Goal: Find specific page/section: Find specific page/section

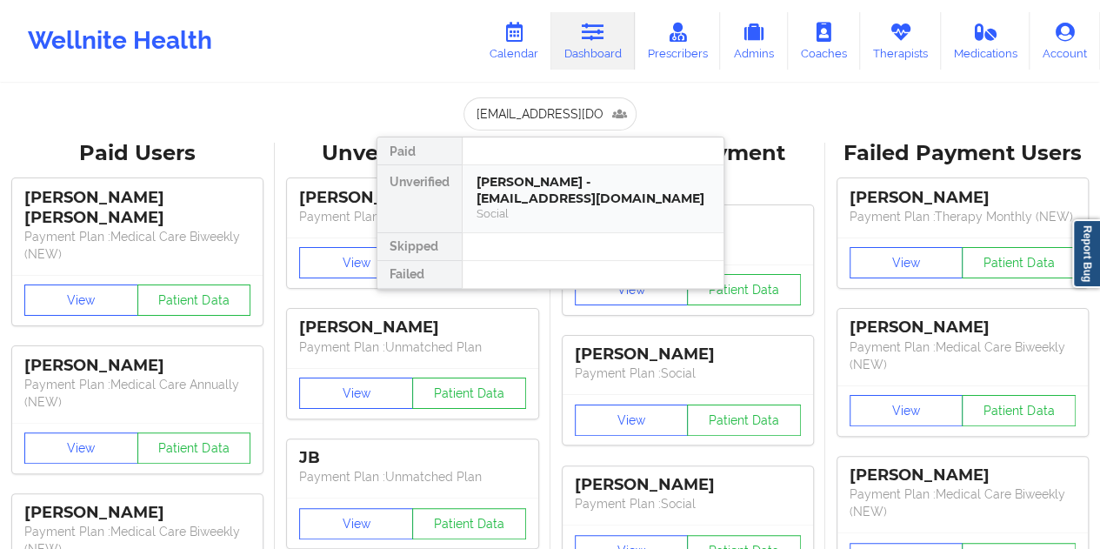
click at [550, 196] on div "[PERSON_NAME] - [EMAIL_ADDRESS][DOMAIN_NAME]" at bounding box center [592, 190] width 233 height 32
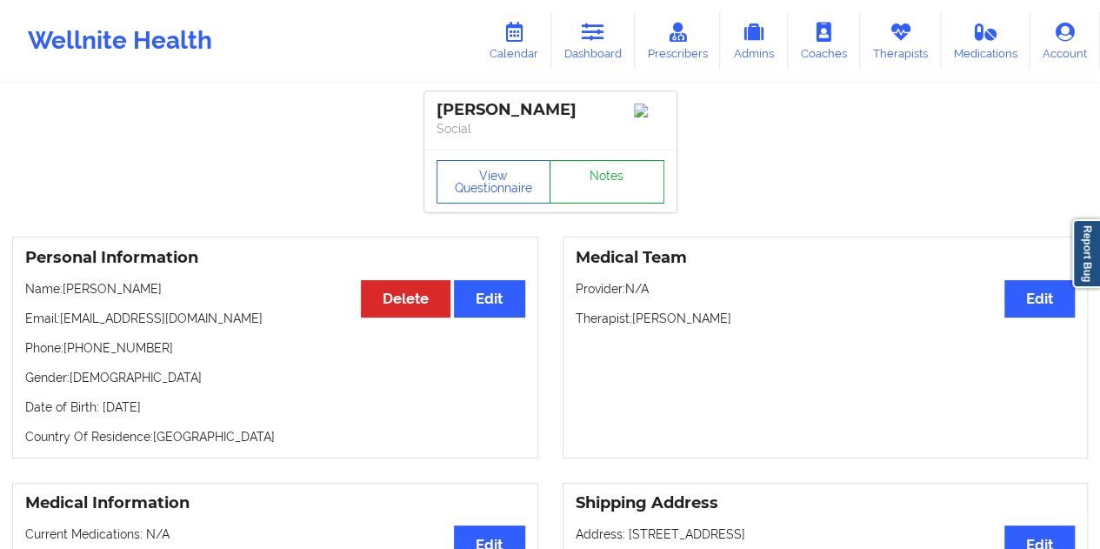
click at [599, 180] on link "Notes" at bounding box center [606, 181] width 115 height 43
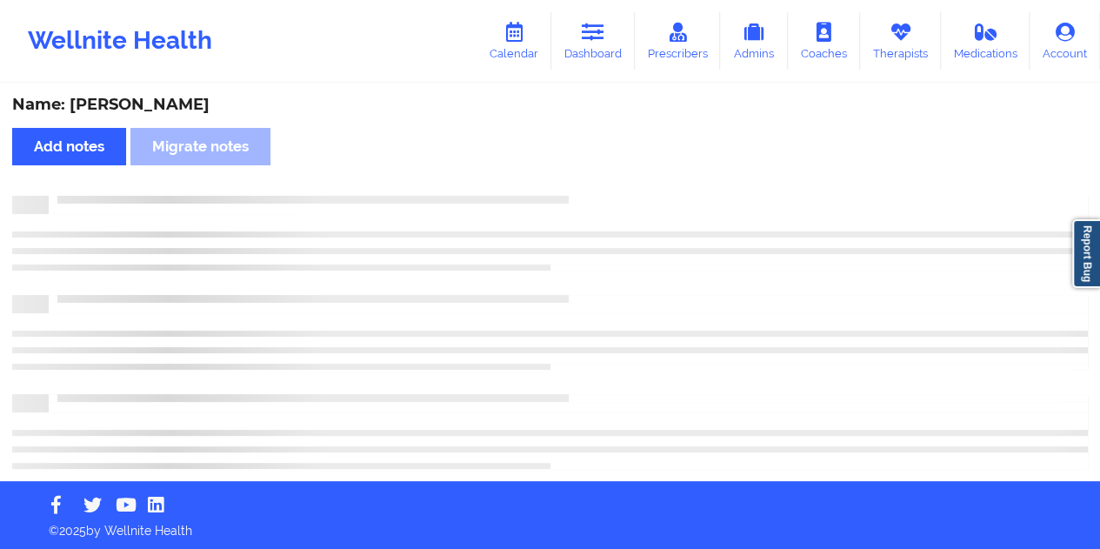
click at [156, 109] on div "Name: [PERSON_NAME]" at bounding box center [549, 105] width 1075 height 20
copy div "[PERSON_NAME]"
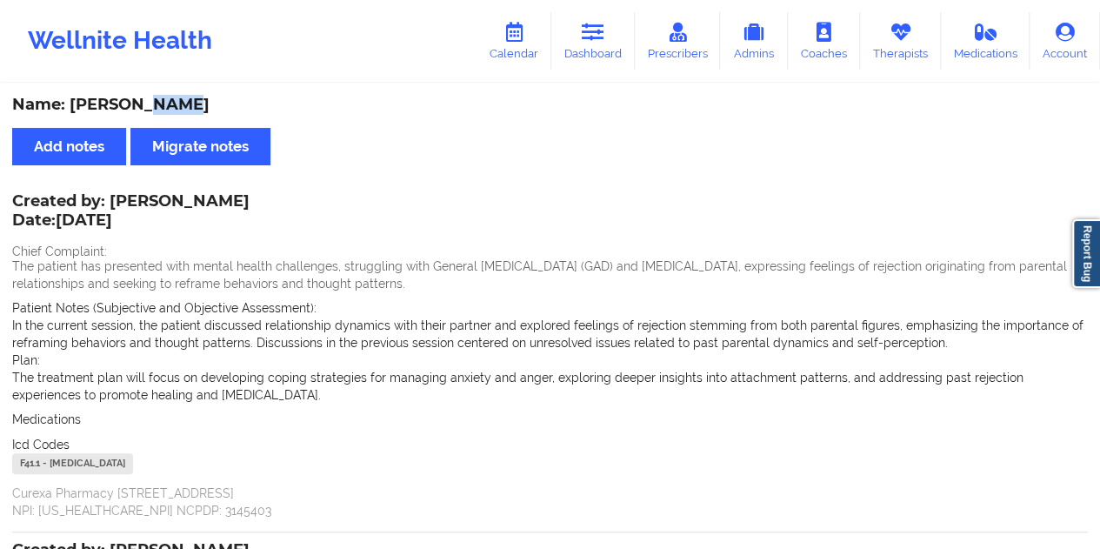
drag, startPoint x: 595, startPoint y: 41, endPoint x: 591, endPoint y: 70, distance: 29.8
click at [595, 41] on icon at bounding box center [593, 32] width 23 height 19
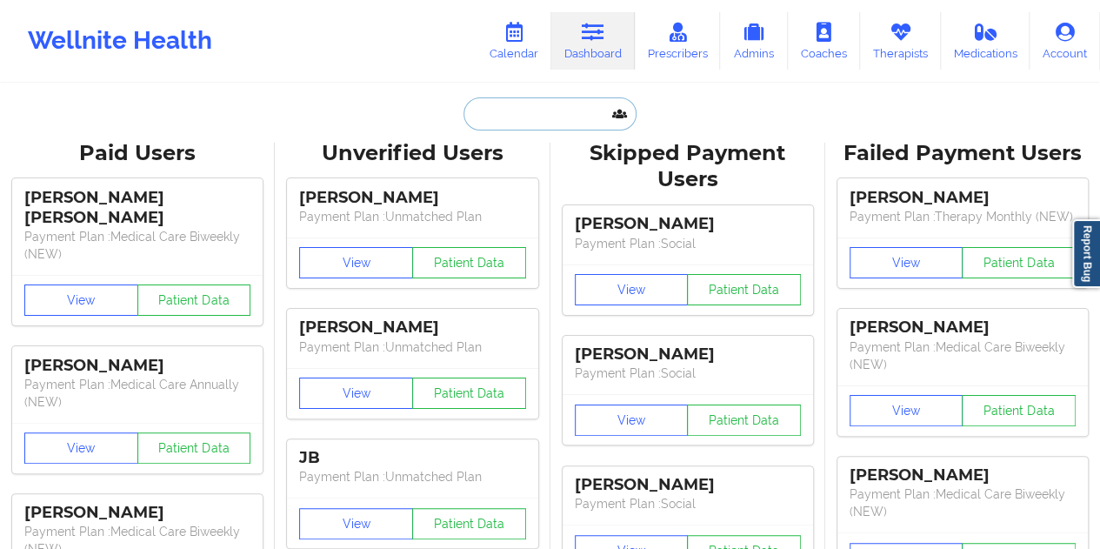
click at [522, 121] on input "text" at bounding box center [549, 113] width 172 height 33
paste input "[EMAIL_ADDRESS][DOMAIN_NAME]"
type input "[EMAIL_ADDRESS][DOMAIN_NAME]"
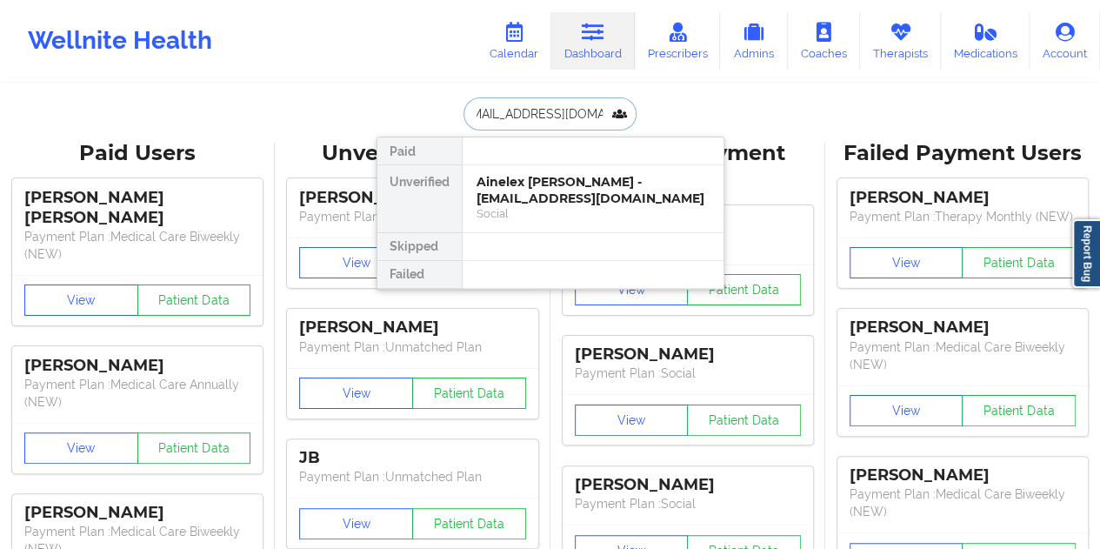
click at [549, 187] on div "Ainelex [PERSON_NAME] - [EMAIL_ADDRESS][DOMAIN_NAME]" at bounding box center [592, 190] width 233 height 32
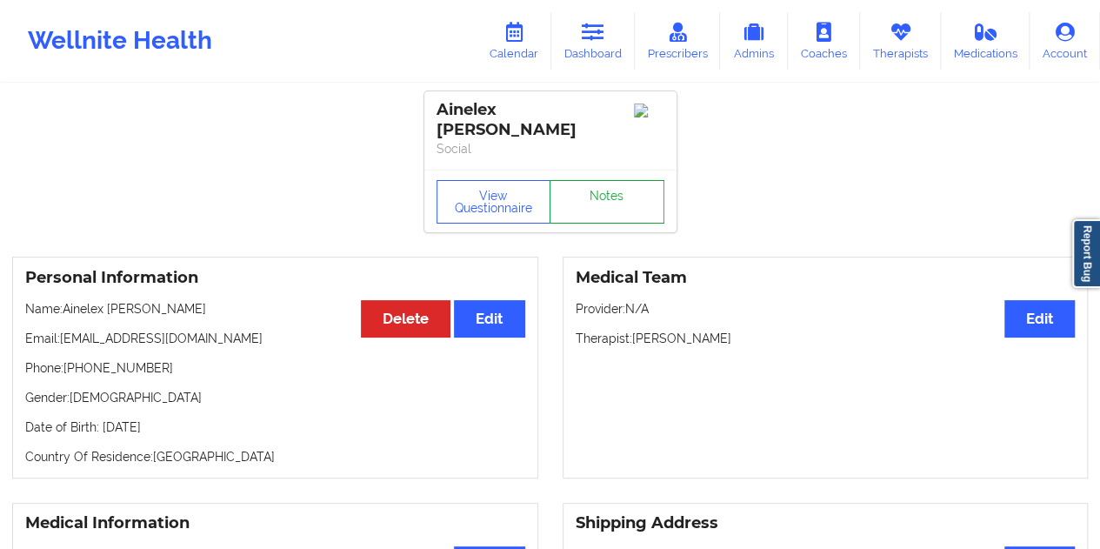
click at [605, 183] on link "Notes" at bounding box center [606, 201] width 115 height 43
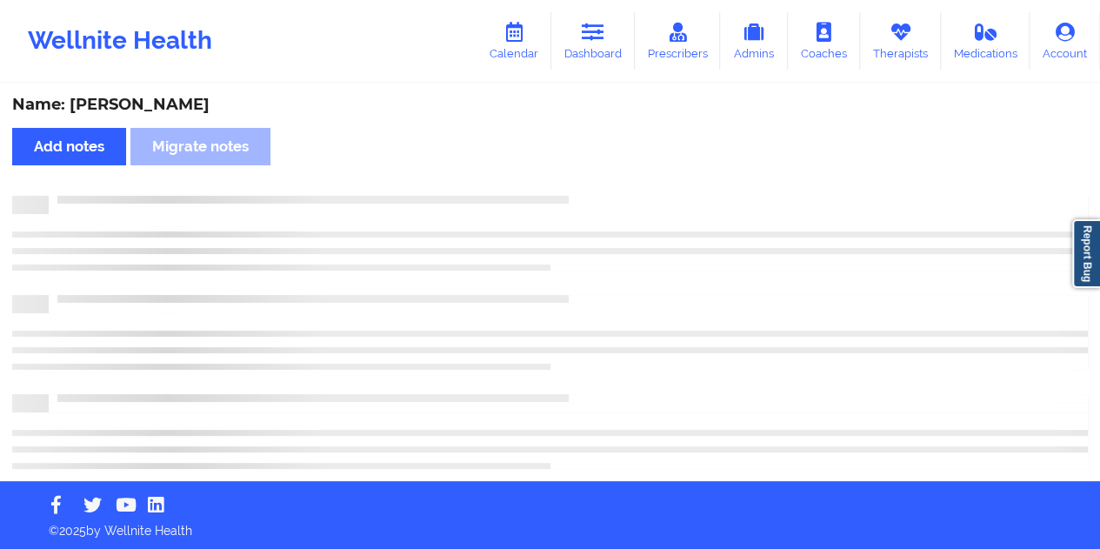
click at [207, 107] on div "Name: [PERSON_NAME]" at bounding box center [549, 105] width 1075 height 20
copy div "[PERSON_NAME]"
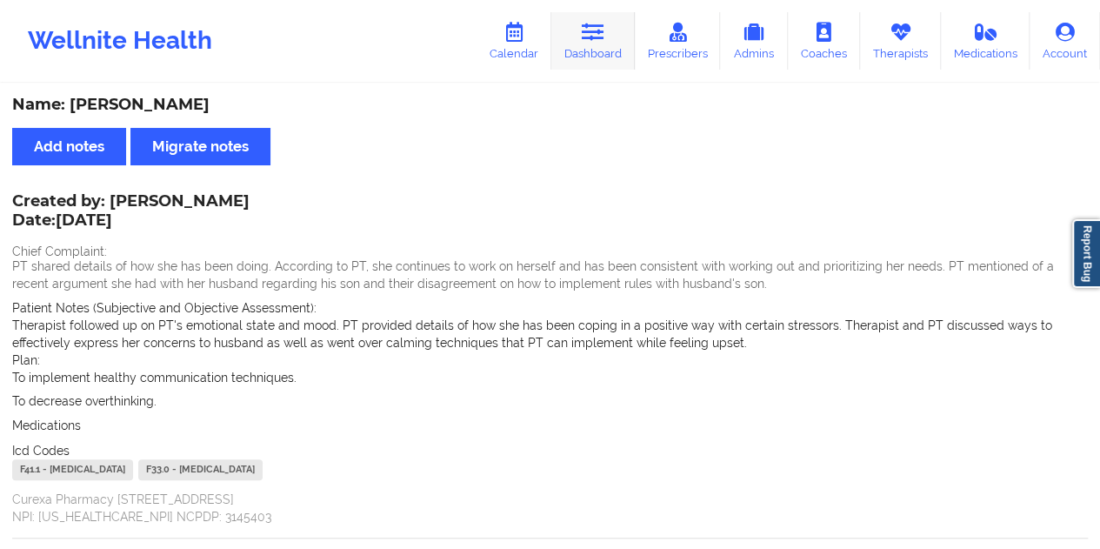
click at [597, 51] on link "Dashboard" at bounding box center [592, 40] width 83 height 57
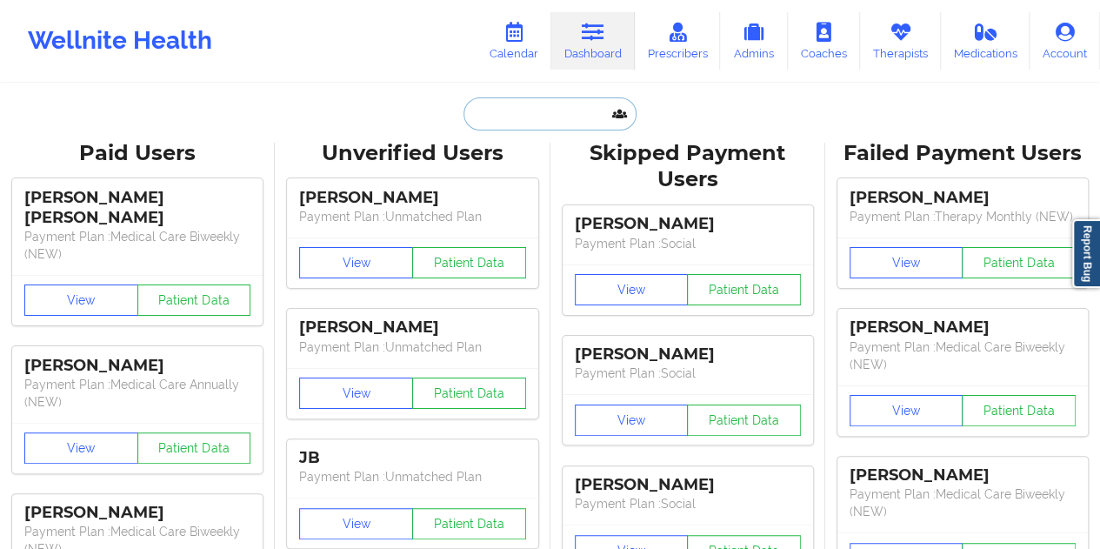
click at [543, 119] on input "text" at bounding box center [549, 113] width 172 height 33
paste input "[PERSON_NAME][EMAIL_ADDRESS][DOMAIN_NAME]"
type input "[PERSON_NAME][EMAIL_ADDRESS][DOMAIN_NAME]"
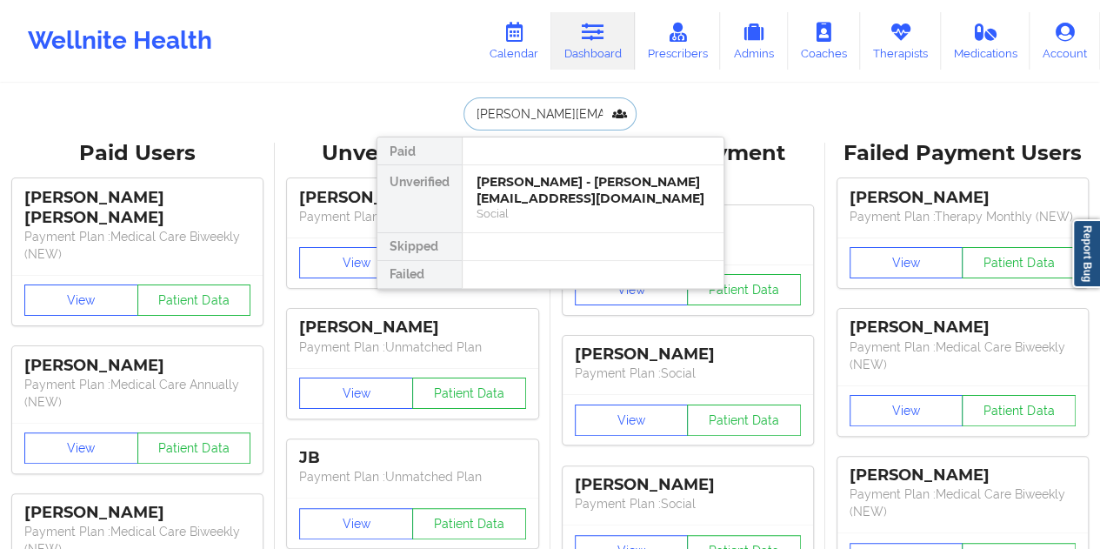
click at [528, 190] on div "[PERSON_NAME] - [PERSON_NAME][EMAIL_ADDRESS][DOMAIN_NAME]" at bounding box center [592, 190] width 233 height 32
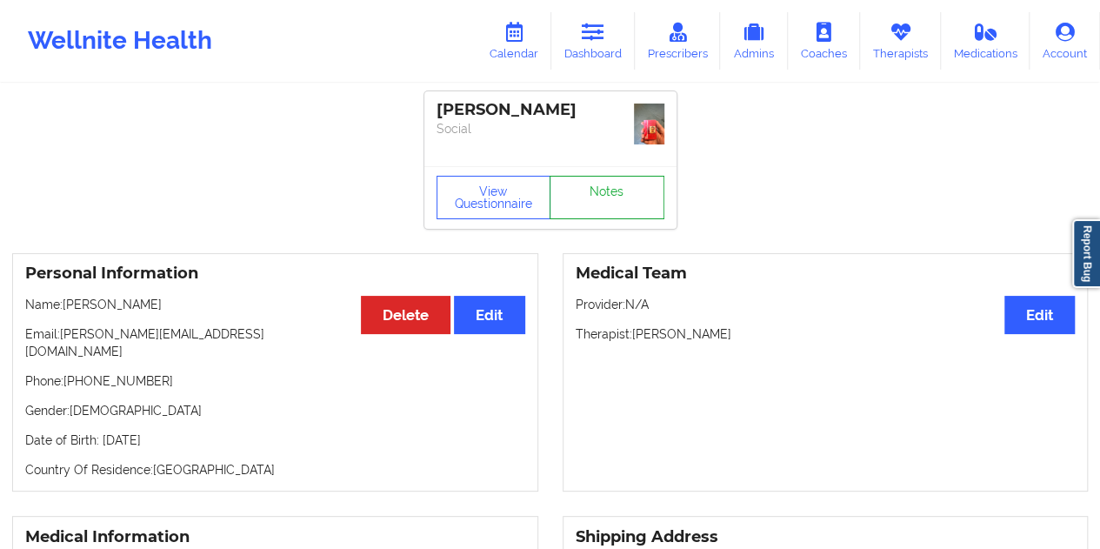
click at [612, 185] on link "Notes" at bounding box center [606, 197] width 115 height 43
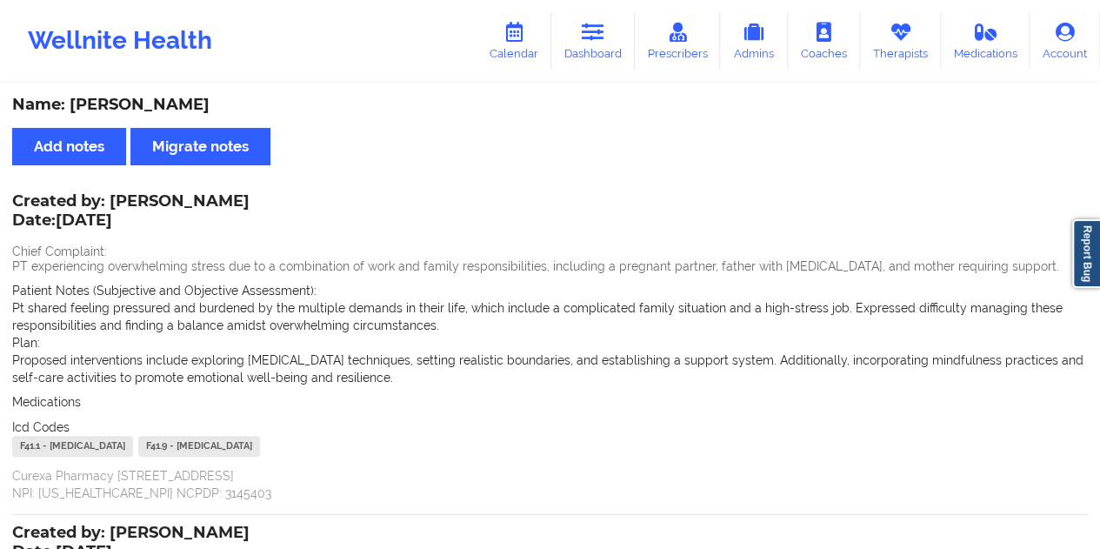
click at [501, 121] on div "Name: [PERSON_NAME] Add notes Migrate notes Created by: [PERSON_NAME] Date: [DA…" at bounding box center [550, 529] width 1100 height 889
click at [594, 35] on icon at bounding box center [593, 32] width 23 height 19
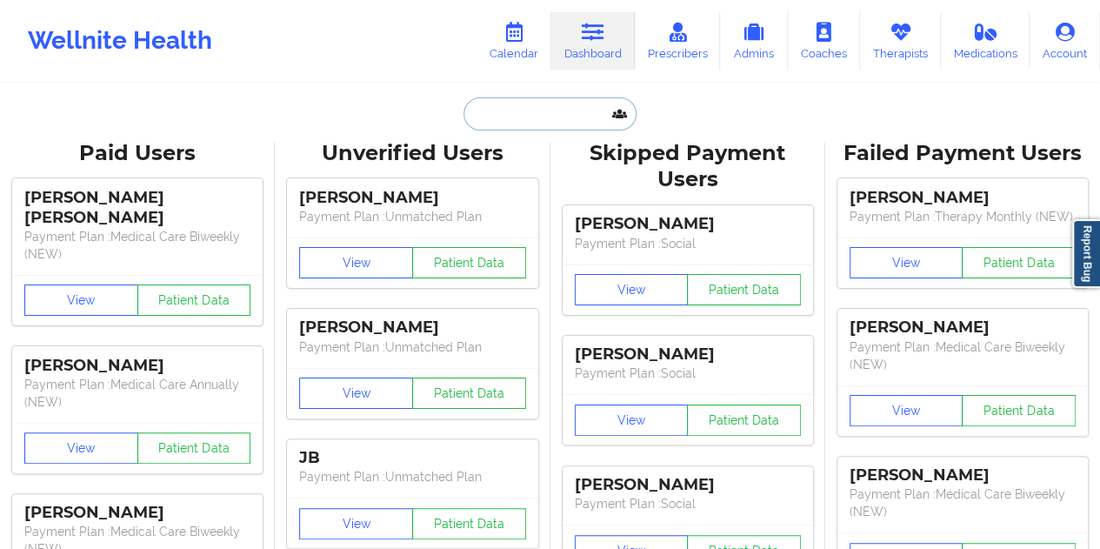
click at [531, 108] on input "text" at bounding box center [549, 113] width 172 height 33
paste input "[EMAIL_ADDRESS][DOMAIN_NAME]"
type input "[EMAIL_ADDRESS][DOMAIN_NAME]"
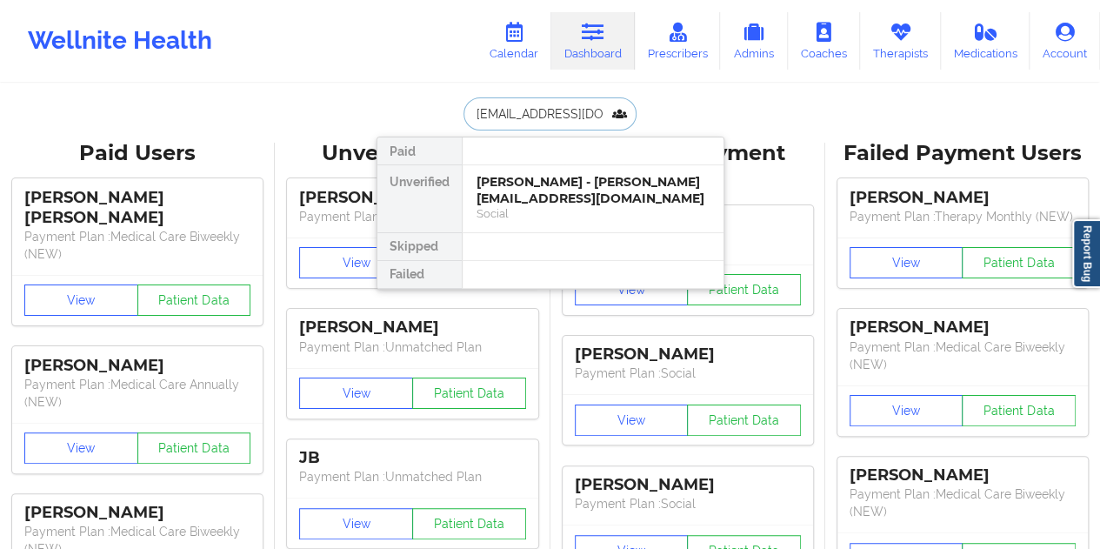
scroll to position [0, 3]
click at [559, 201] on div "[PERSON_NAME] - [EMAIL_ADDRESS][DOMAIN_NAME]" at bounding box center [592, 190] width 233 height 32
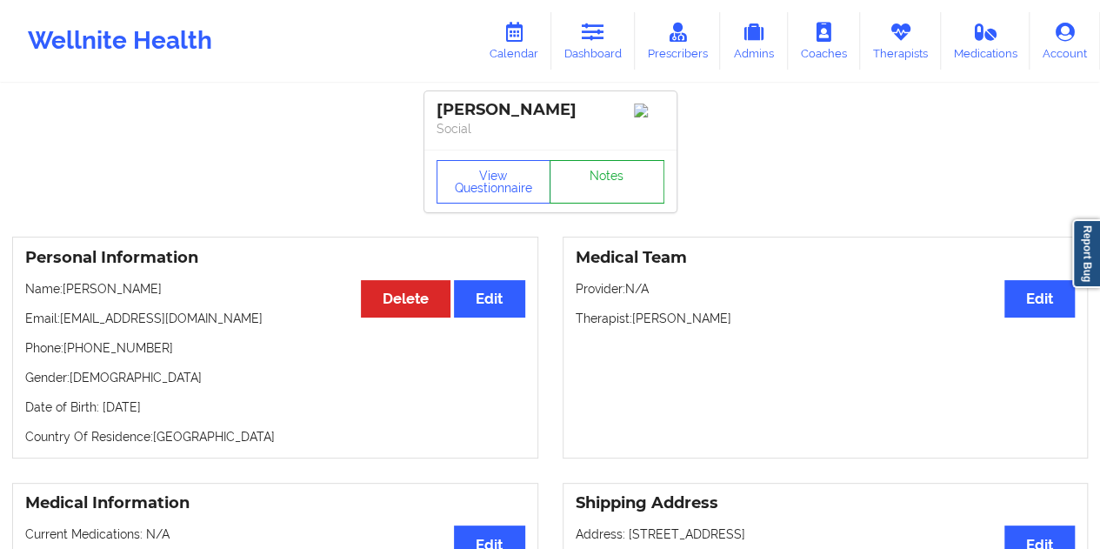
click at [603, 187] on link "Notes" at bounding box center [606, 181] width 115 height 43
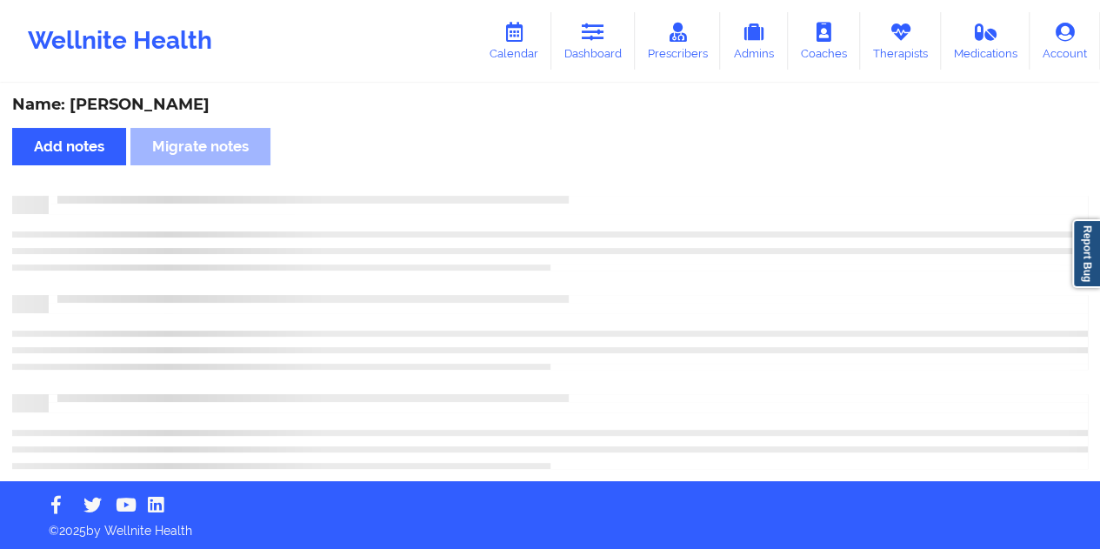
click at [161, 98] on div "Name: [PERSON_NAME]" at bounding box center [549, 105] width 1075 height 20
copy div "[PERSON_NAME]"
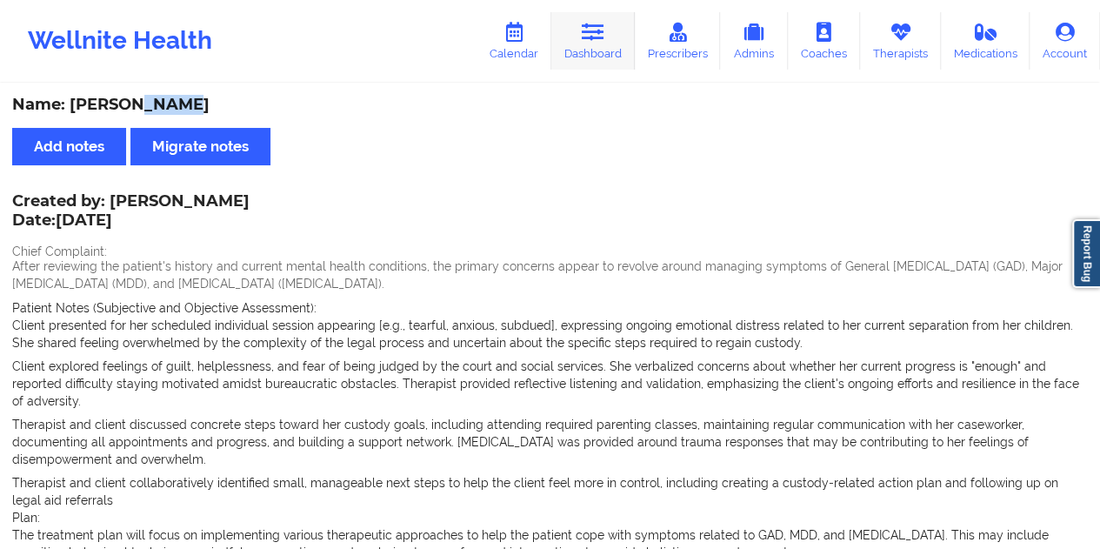
click at [577, 42] on link "Dashboard" at bounding box center [592, 40] width 83 height 57
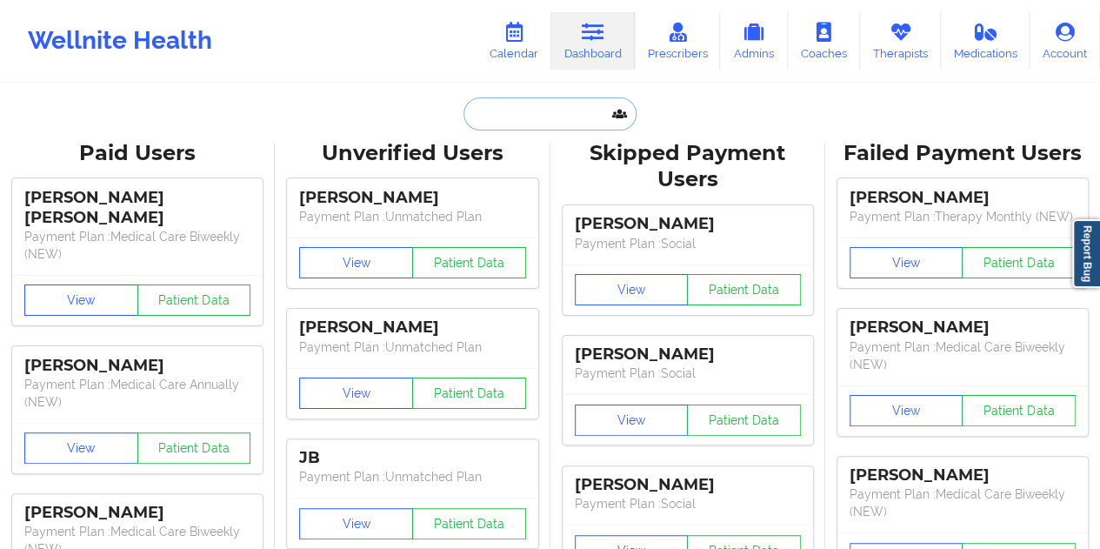
click at [515, 110] on input "text" at bounding box center [549, 113] width 172 height 33
paste input "[PERSON_NAME][EMAIL_ADDRESS][PERSON_NAME][DOMAIN_NAME]"
type input "[PERSON_NAME][EMAIL_ADDRESS][PERSON_NAME][DOMAIN_NAME]"
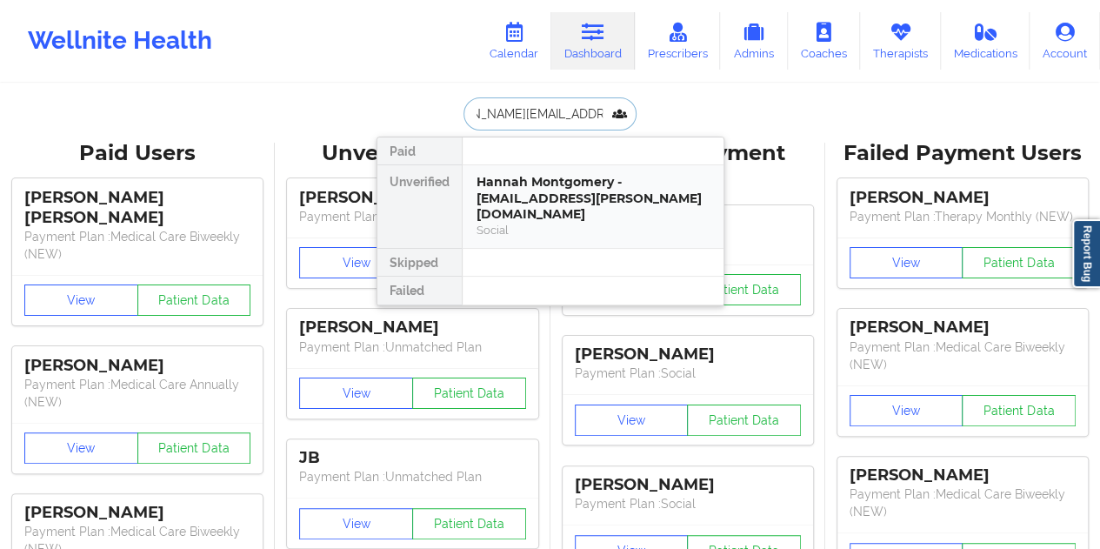
click at [546, 191] on div "Hannah Montgomery - [EMAIL_ADDRESS][PERSON_NAME][DOMAIN_NAME]" at bounding box center [592, 198] width 233 height 49
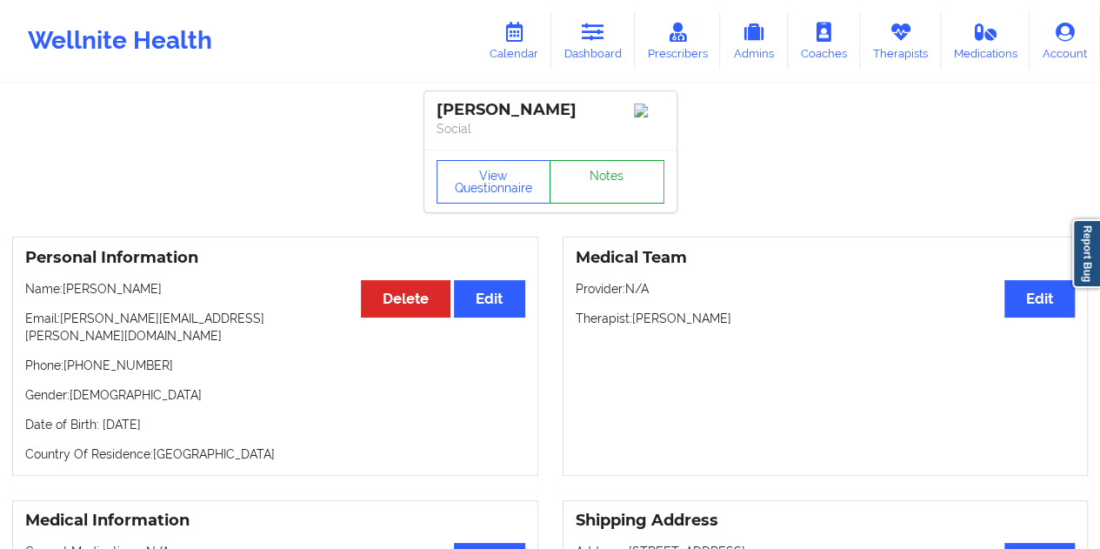
click at [605, 184] on link "Notes" at bounding box center [606, 181] width 115 height 43
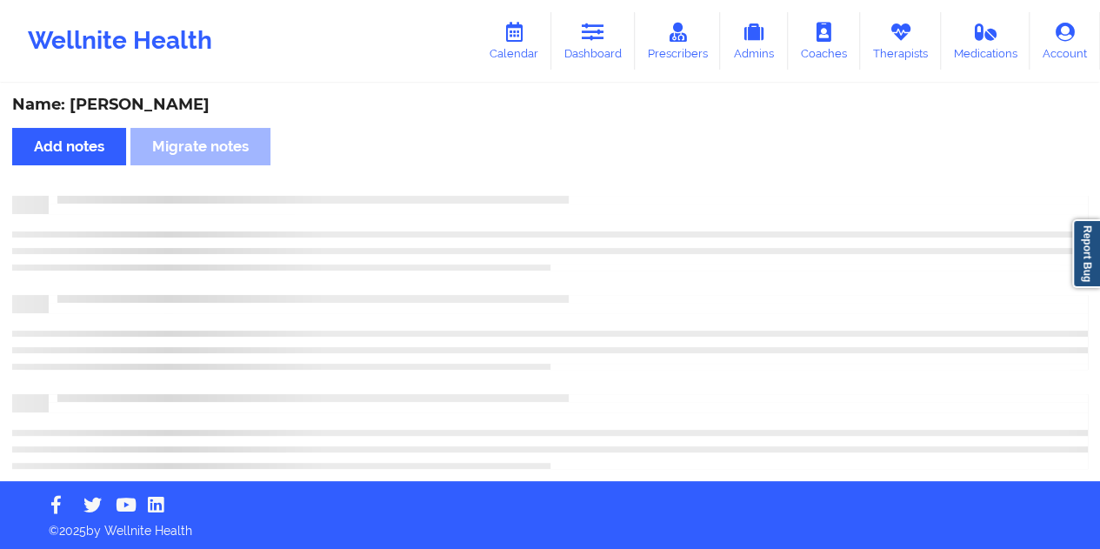
click at [209, 98] on div "Name: [PERSON_NAME]" at bounding box center [549, 105] width 1075 height 20
click at [209, 99] on div "Name: [PERSON_NAME]" at bounding box center [549, 105] width 1075 height 20
copy div "[PERSON_NAME]"
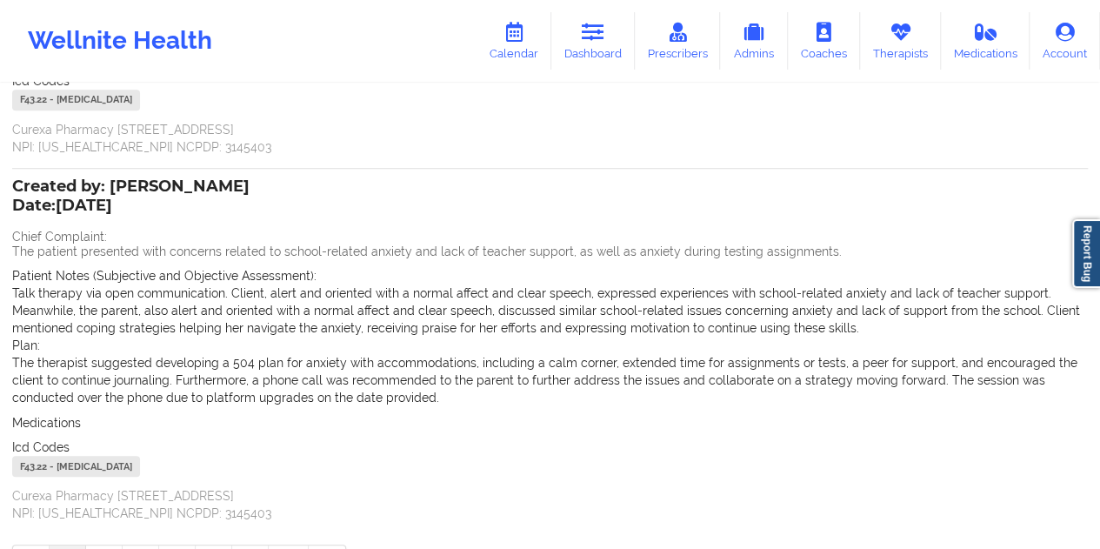
scroll to position [435, 0]
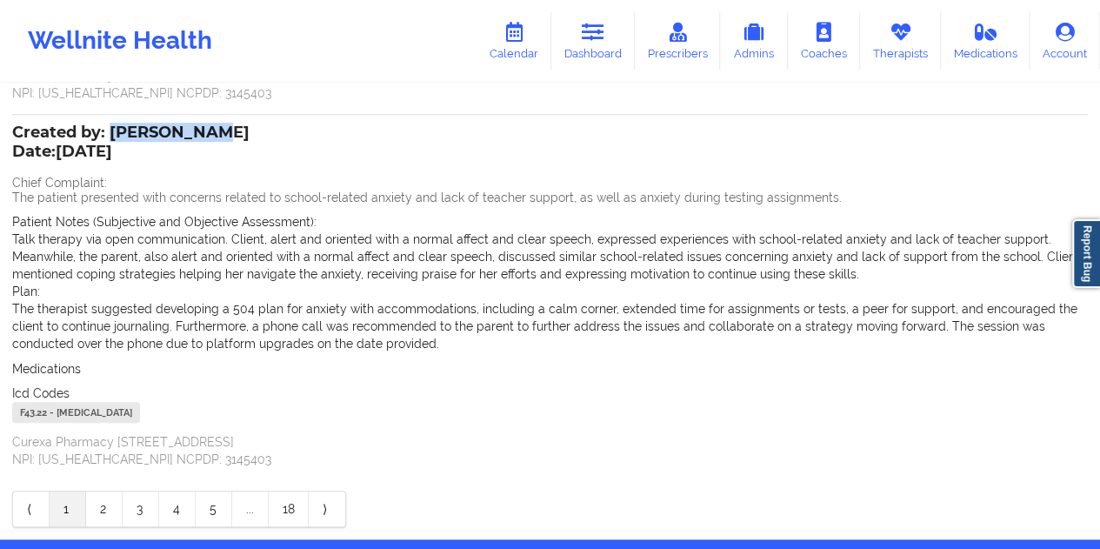
drag, startPoint x: 210, startPoint y: 133, endPoint x: 116, endPoint y: 128, distance: 94.9
click at [114, 127] on div "Created by: [PERSON_NAME] Date: [DATE]" at bounding box center [130, 143] width 237 height 40
copy div "[PERSON_NAME]"
click at [598, 67] on link "Dashboard" at bounding box center [592, 40] width 83 height 57
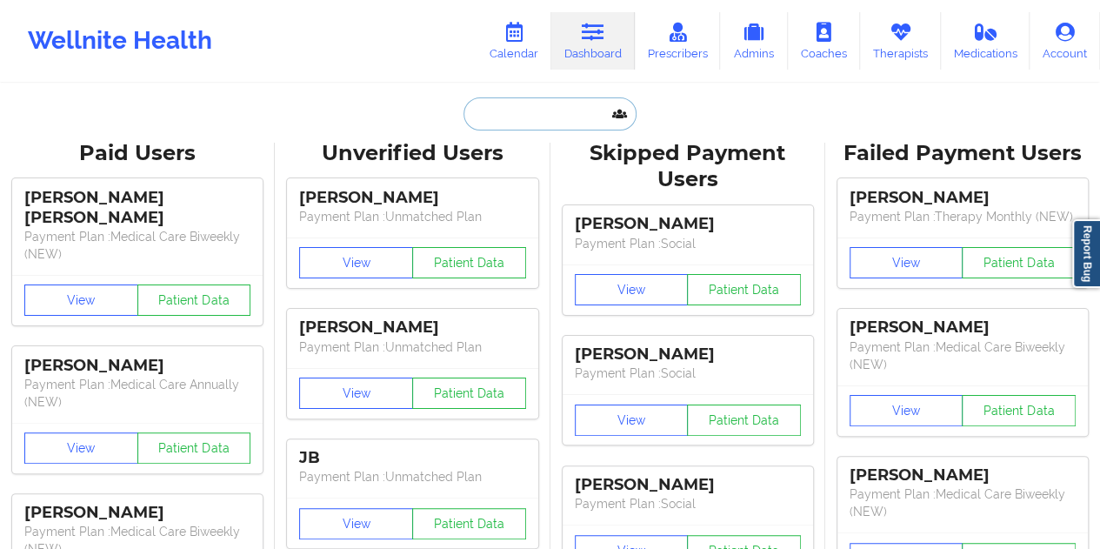
click at [526, 110] on input "text" at bounding box center [549, 113] width 172 height 33
paste input "[PERSON_NAME][EMAIL_ADDRESS][DOMAIN_NAME]"
type input "[PERSON_NAME][EMAIL_ADDRESS][DOMAIN_NAME]"
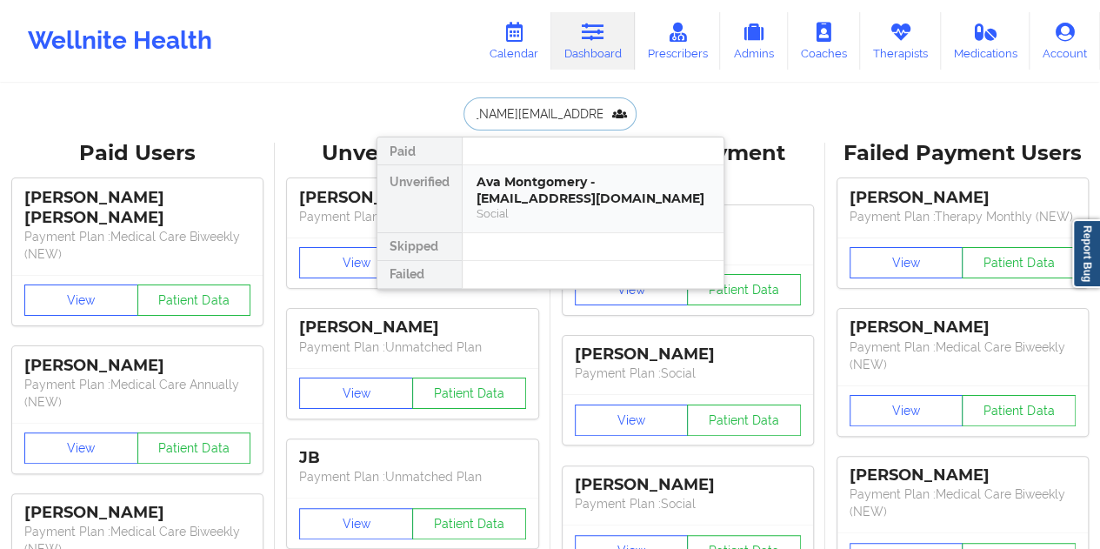
click at [566, 207] on div "Social" at bounding box center [592, 213] width 233 height 15
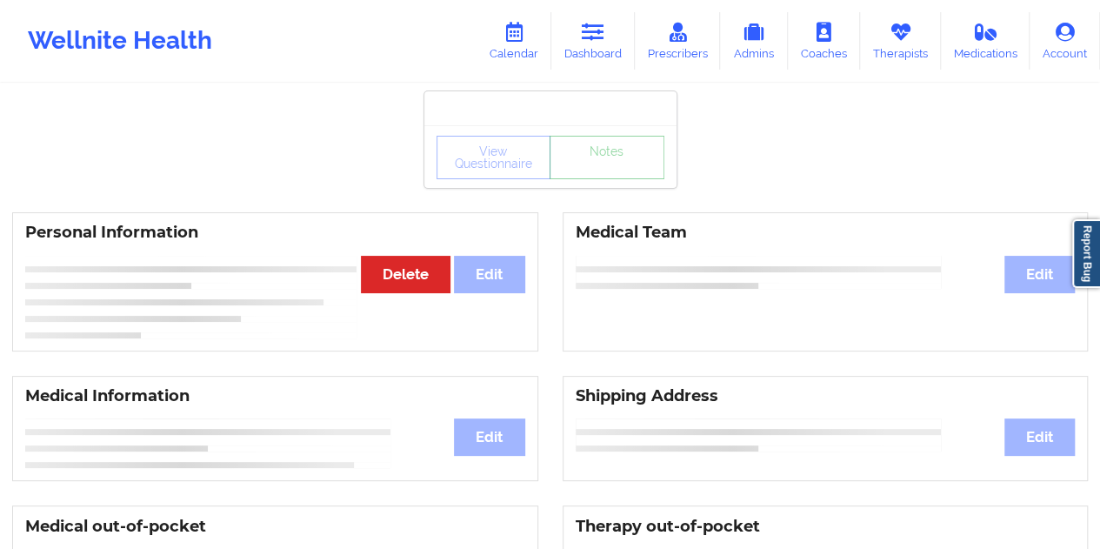
click at [605, 179] on link "Notes" at bounding box center [606, 157] width 115 height 43
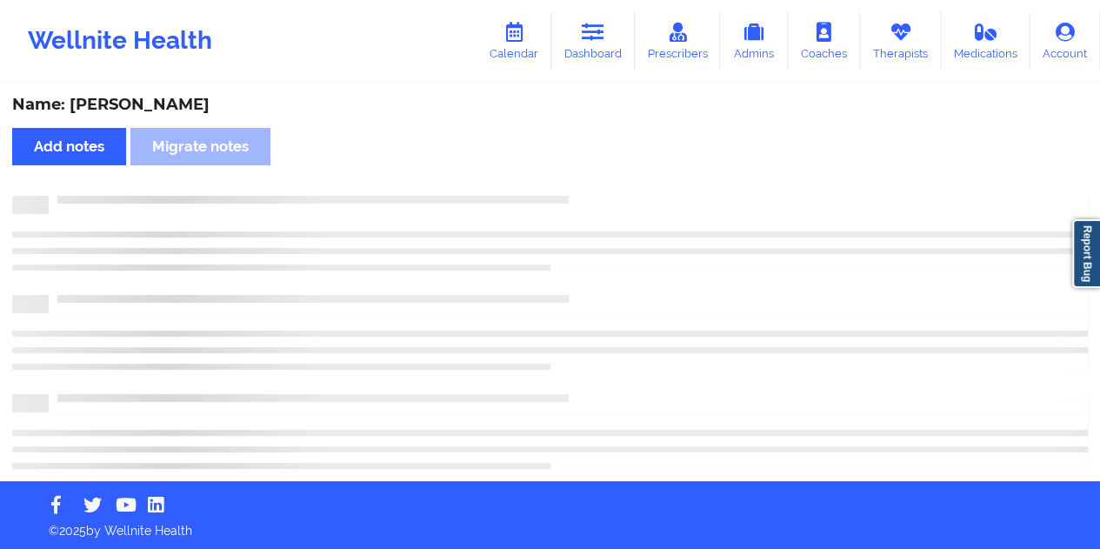
click at [177, 110] on div "Name: [PERSON_NAME]" at bounding box center [549, 105] width 1075 height 20
copy div "[PERSON_NAME]"
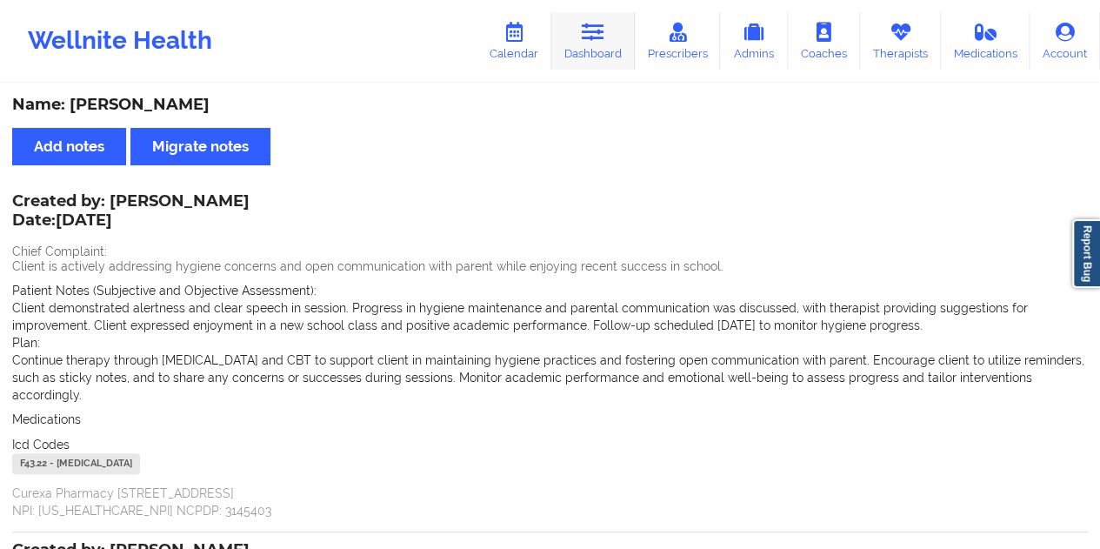
click at [595, 51] on link "Dashboard" at bounding box center [592, 40] width 83 height 57
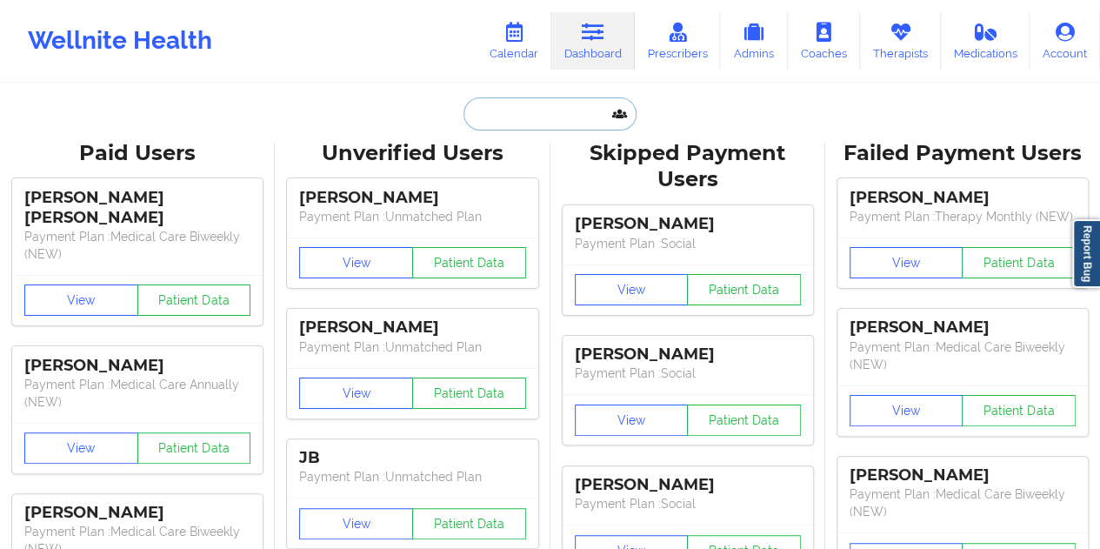
click at [516, 126] on input "text" at bounding box center [549, 113] width 172 height 33
paste input "[EMAIL_ADDRESS][DOMAIN_NAME]"
type input "[EMAIL_ADDRESS][DOMAIN_NAME]"
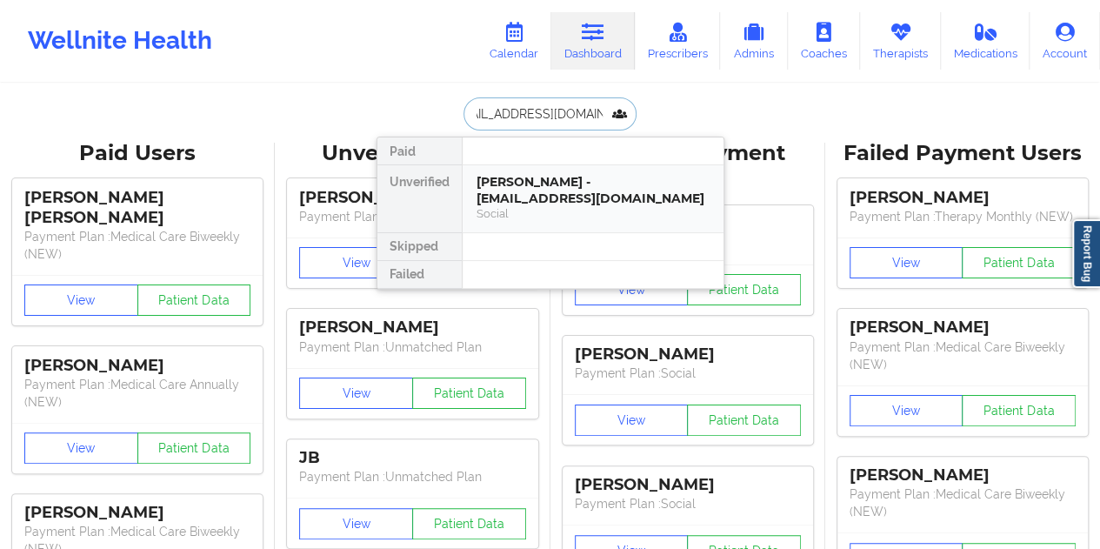
click at [560, 192] on div "[PERSON_NAME] - [EMAIL_ADDRESS][DOMAIN_NAME]" at bounding box center [592, 190] width 233 height 32
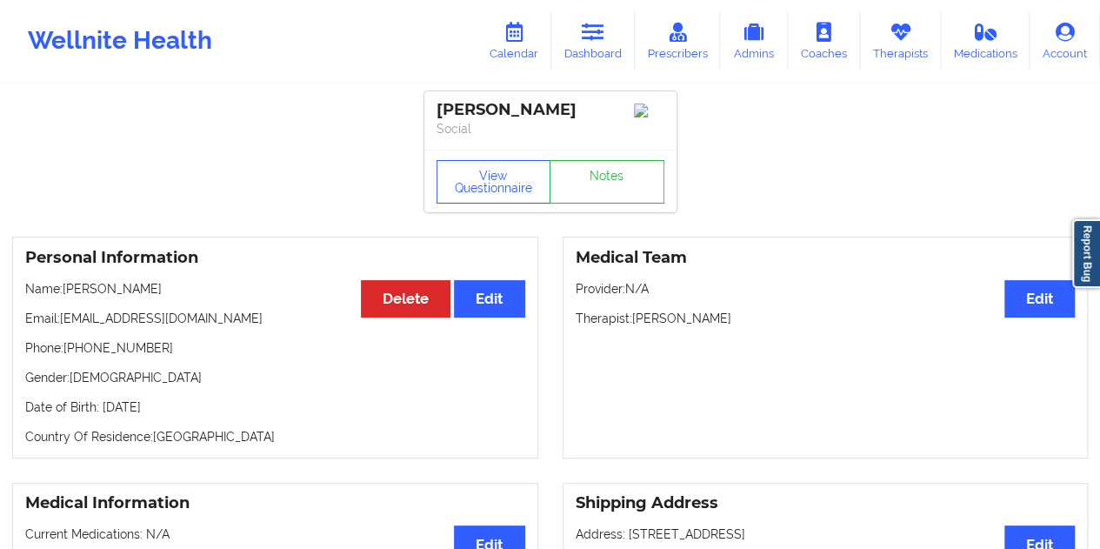
click at [613, 150] on div "[PERSON_NAME] Social" at bounding box center [550, 120] width 252 height 58
click at [604, 203] on link "Notes" at bounding box center [606, 181] width 115 height 43
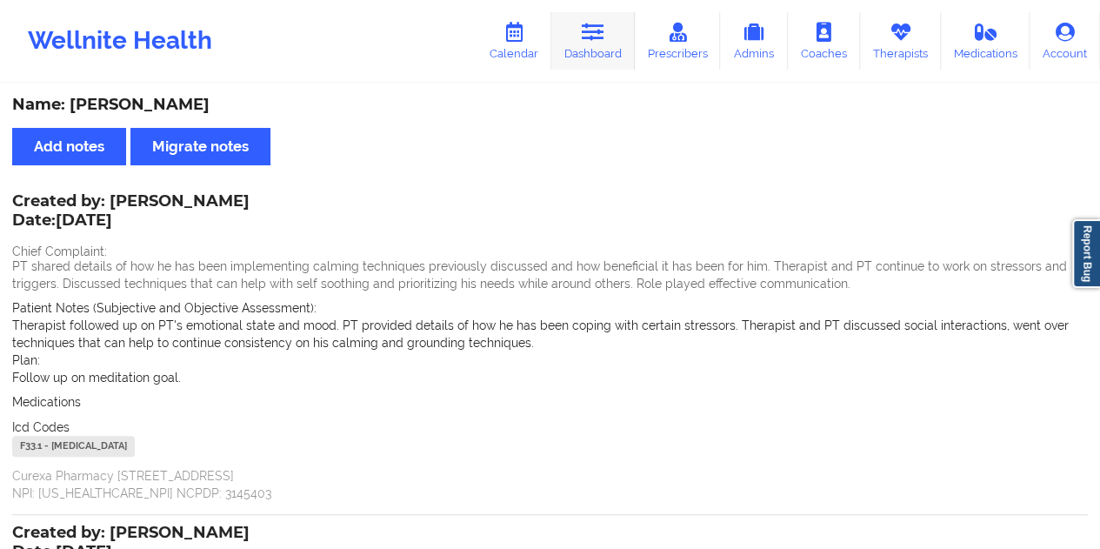
click at [600, 63] on link "Dashboard" at bounding box center [592, 40] width 83 height 57
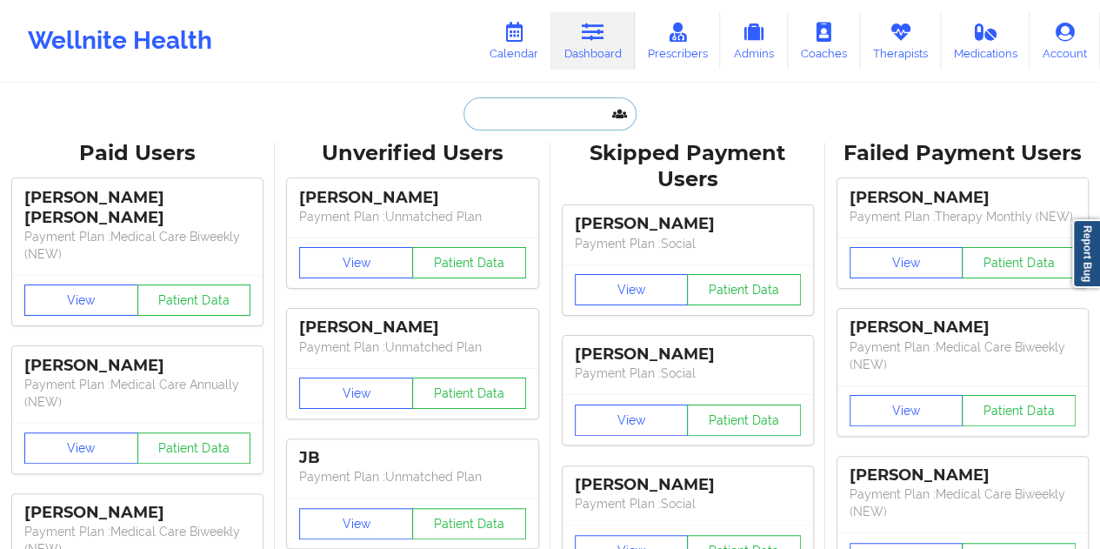
click at [544, 114] on input "text" at bounding box center [549, 113] width 172 height 33
paste input "[PERSON_NAME][EMAIL_ADDRESS][PERSON_NAME][DOMAIN_NAME]"
type input "[PERSON_NAME][EMAIL_ADDRESS][PERSON_NAME][DOMAIN_NAME]"
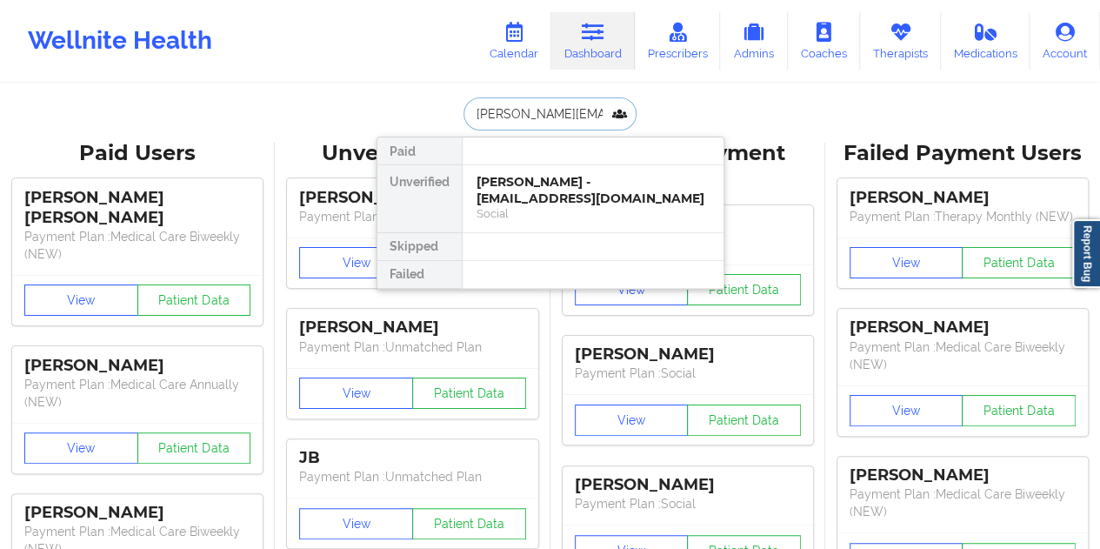
scroll to position [0, 16]
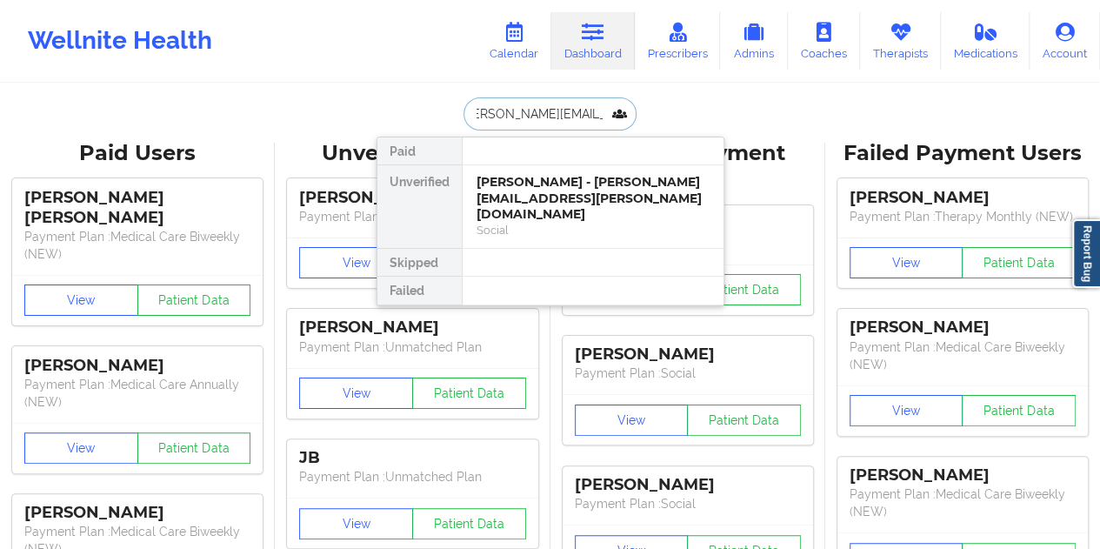
click at [560, 200] on div "[PERSON_NAME] - [PERSON_NAME][EMAIL_ADDRESS][PERSON_NAME][DOMAIN_NAME]" at bounding box center [592, 198] width 233 height 49
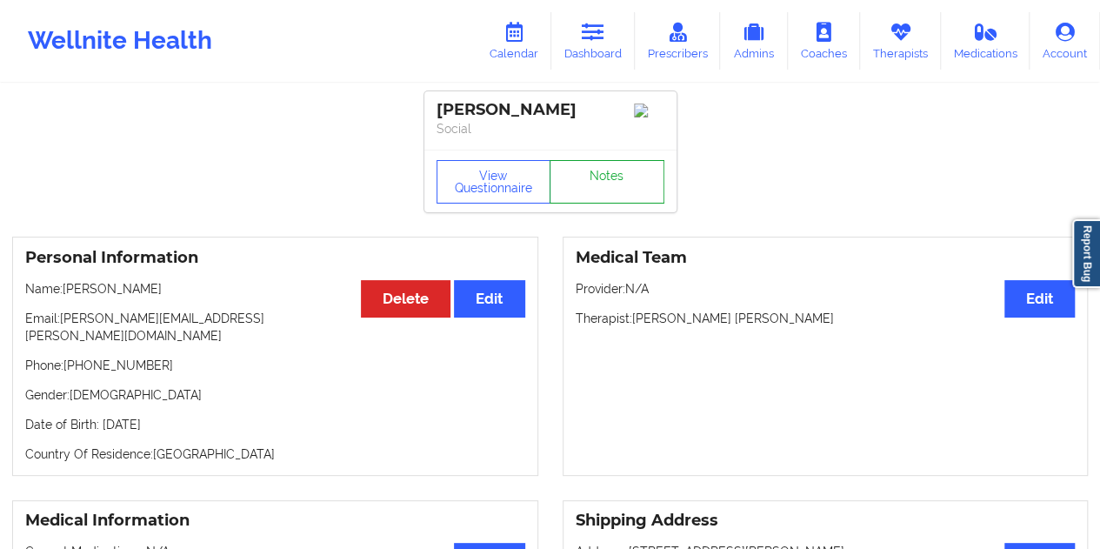
click at [566, 175] on link "Notes" at bounding box center [606, 181] width 115 height 43
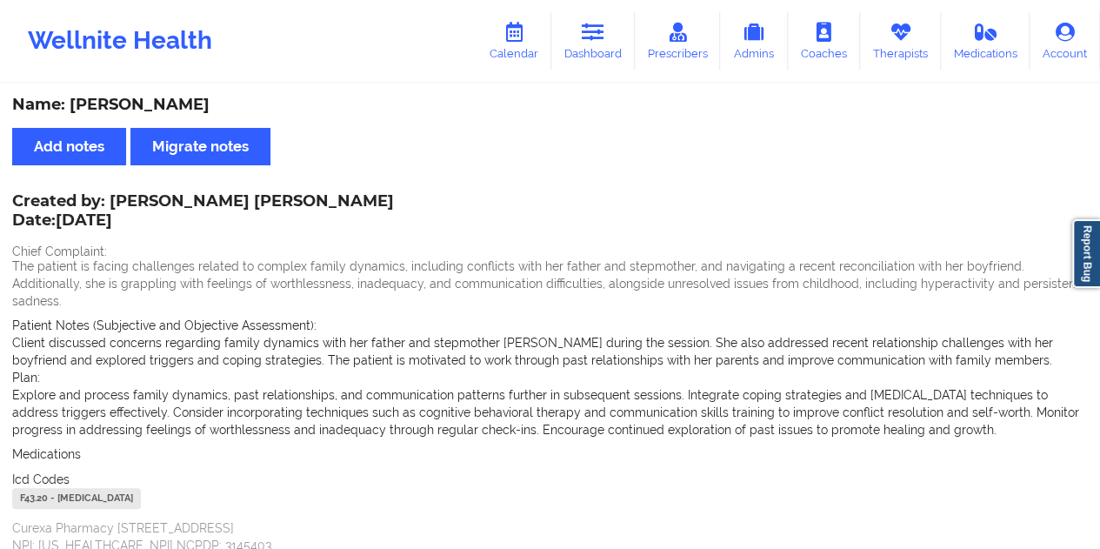
click at [179, 105] on div "Name: [PERSON_NAME]" at bounding box center [549, 105] width 1075 height 20
copy div "[PERSON_NAME]"
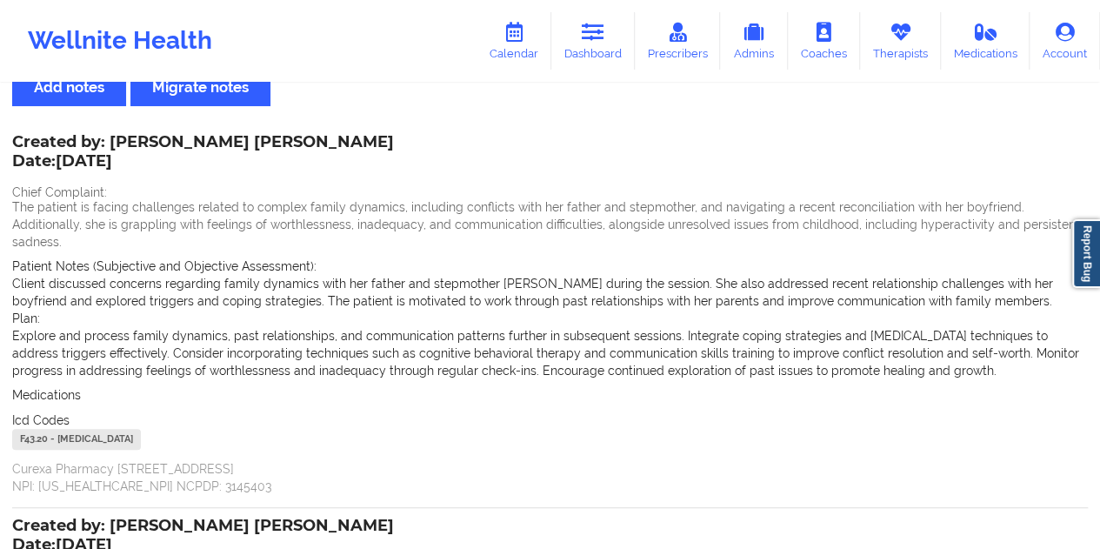
scroll to position [87, 0]
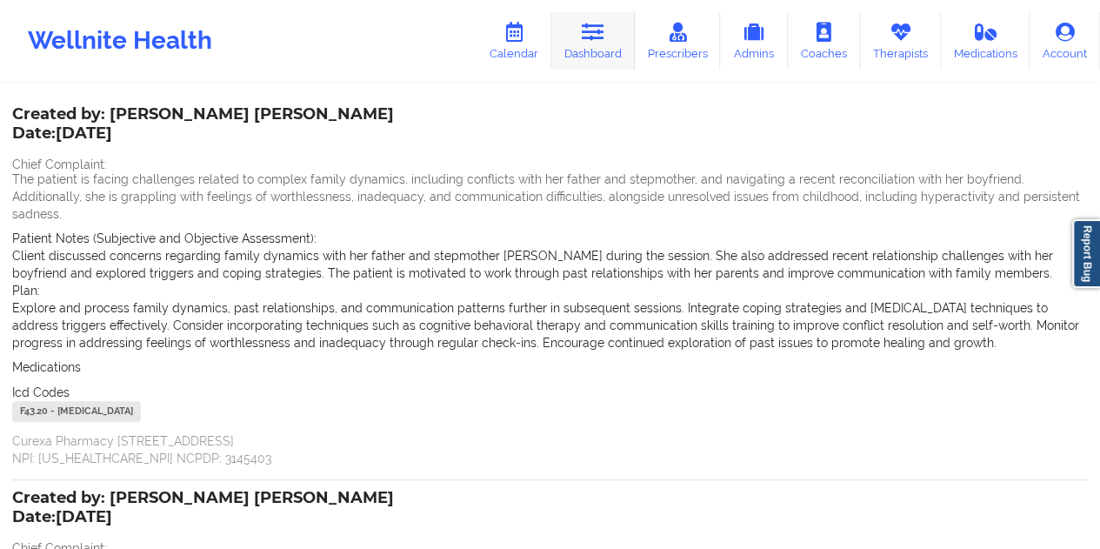
click at [600, 35] on icon at bounding box center [593, 32] width 23 height 19
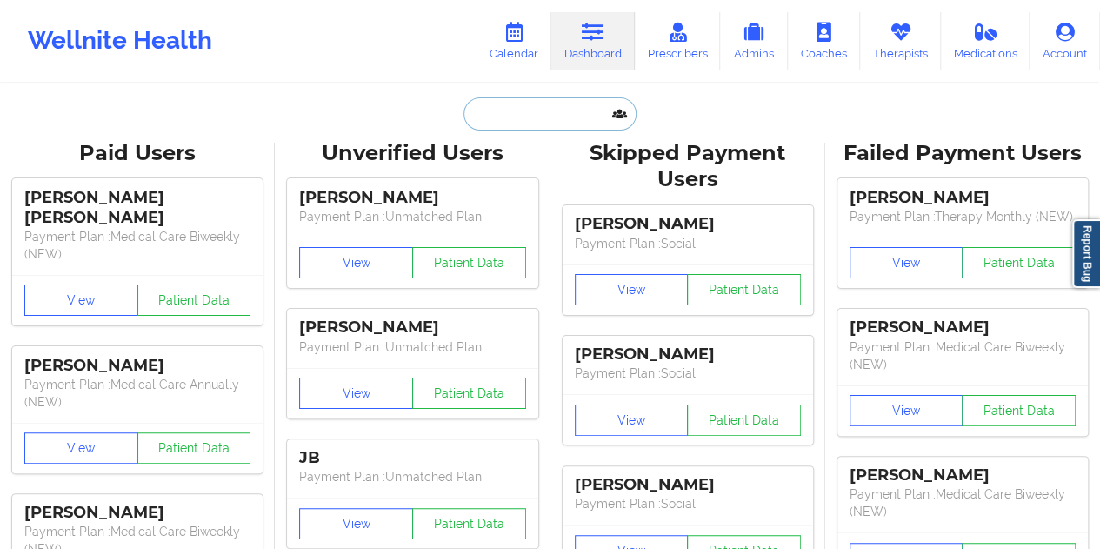
click at [521, 113] on input "text" at bounding box center [549, 113] width 172 height 33
paste input "[EMAIL_ADDRESS][DOMAIN_NAME]"
type input "[EMAIL_ADDRESS][DOMAIN_NAME]"
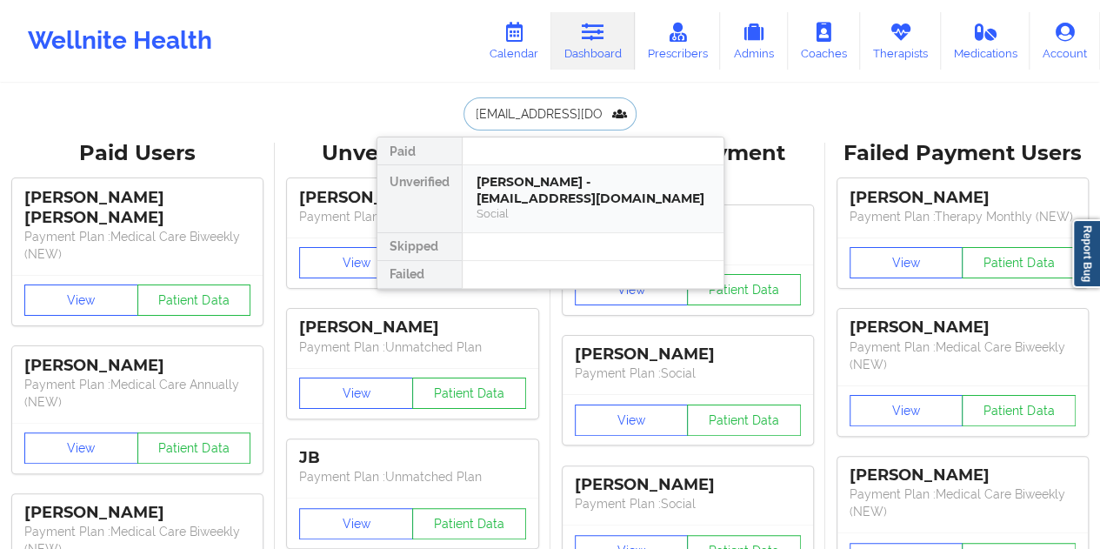
click at [568, 199] on div "[PERSON_NAME] - [EMAIL_ADDRESS][DOMAIN_NAME]" at bounding box center [592, 190] width 233 height 32
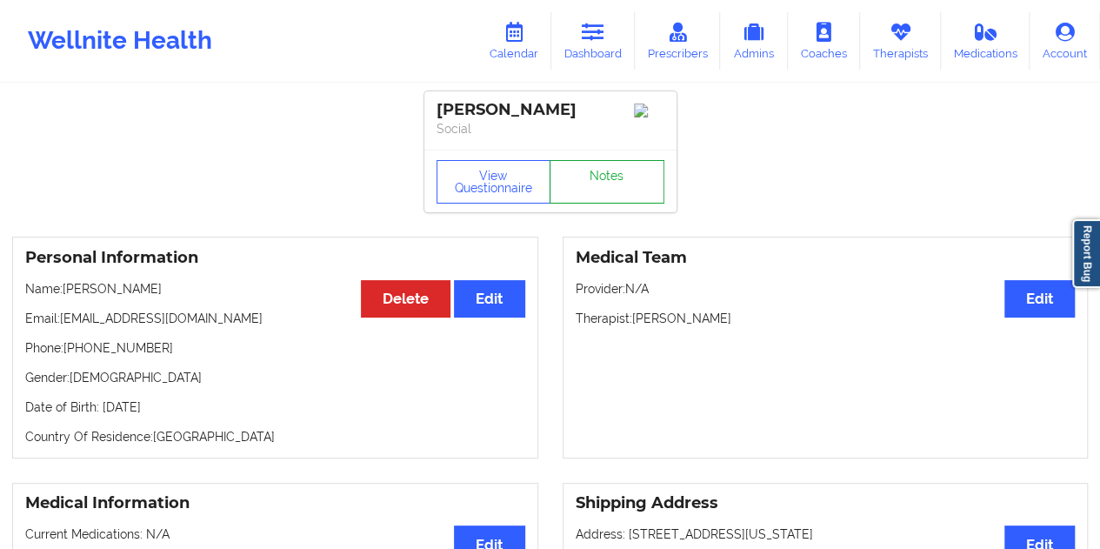
click at [593, 179] on link "Notes" at bounding box center [606, 181] width 115 height 43
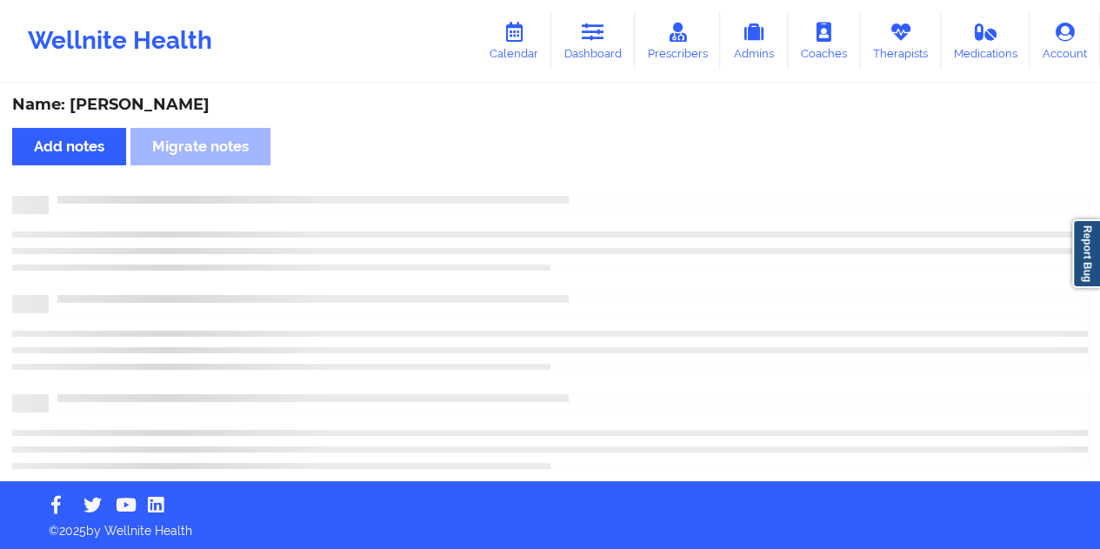
click at [218, 107] on div "Name: [PERSON_NAME]" at bounding box center [549, 105] width 1075 height 20
copy div "[PERSON_NAME]"
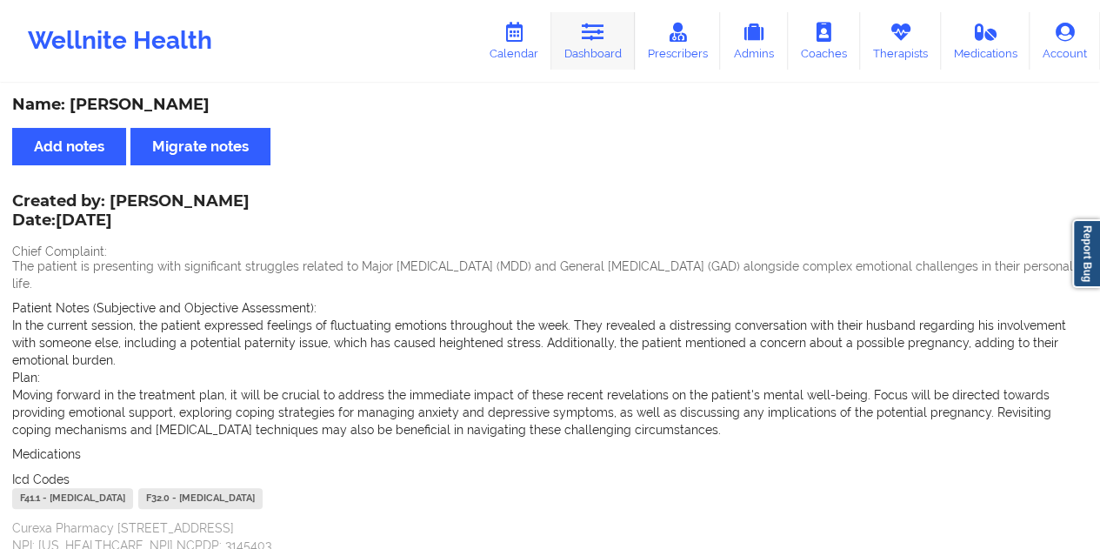
click at [592, 45] on link "Dashboard" at bounding box center [592, 40] width 83 height 57
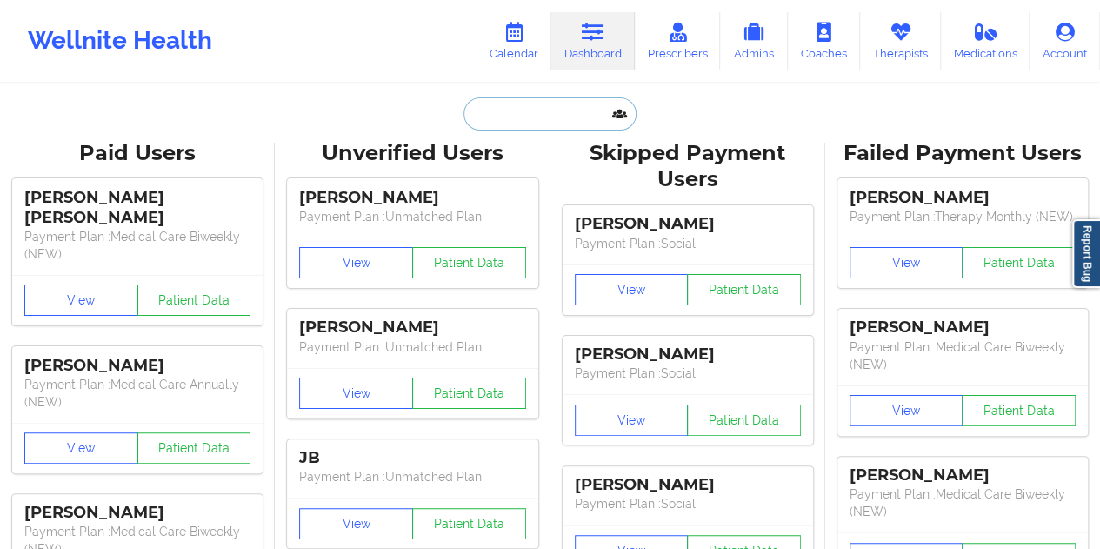
click at [520, 112] on input "text" at bounding box center [549, 113] width 172 height 33
paste input "[EMAIL_ADDRESS][DOMAIN_NAME]"
type input "[EMAIL_ADDRESS][DOMAIN_NAME]"
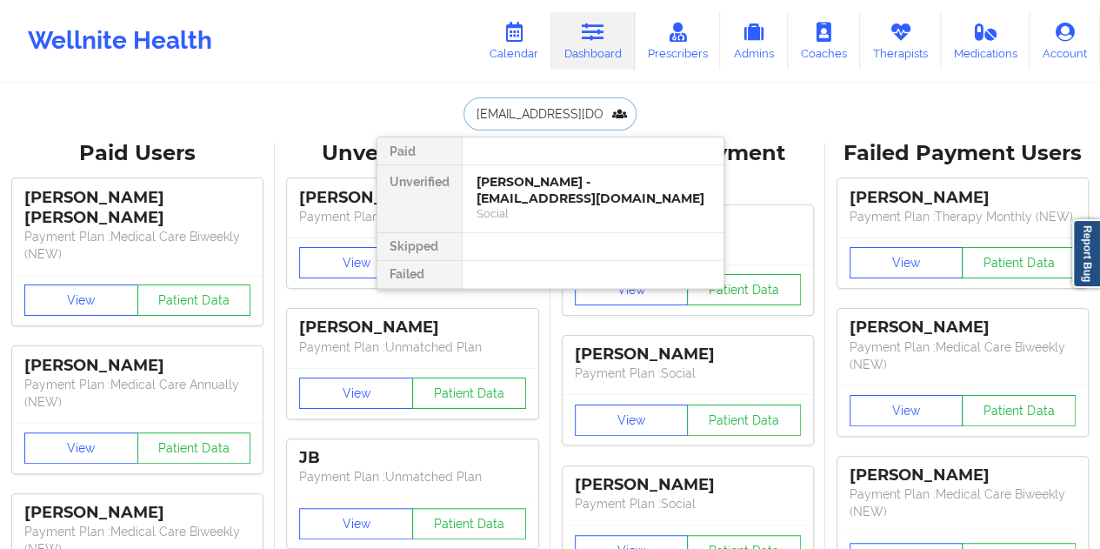
click at [549, 207] on div "[PERSON_NAME] - [EMAIL_ADDRESS][DOMAIN_NAME] Social" at bounding box center [593, 198] width 261 height 67
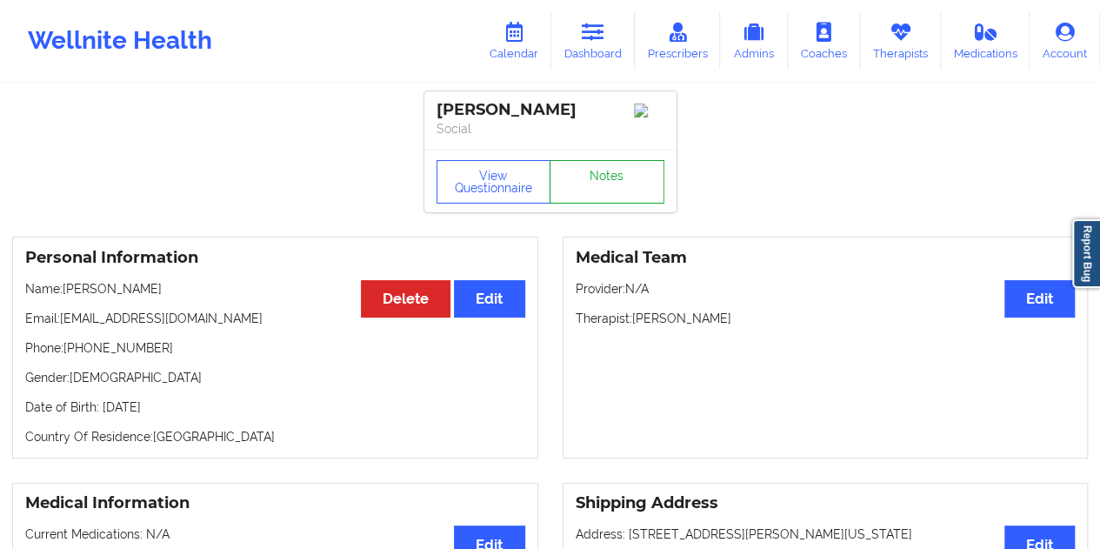
click at [596, 196] on link "Notes" at bounding box center [606, 181] width 115 height 43
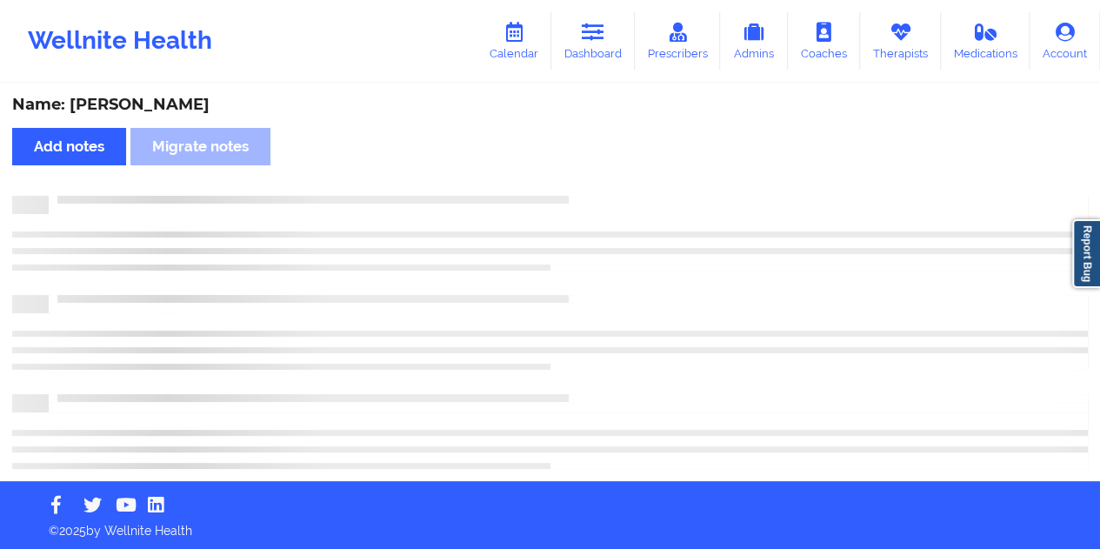
click at [172, 103] on div "Name: [PERSON_NAME]" at bounding box center [549, 105] width 1075 height 20
copy div "Pfaar"
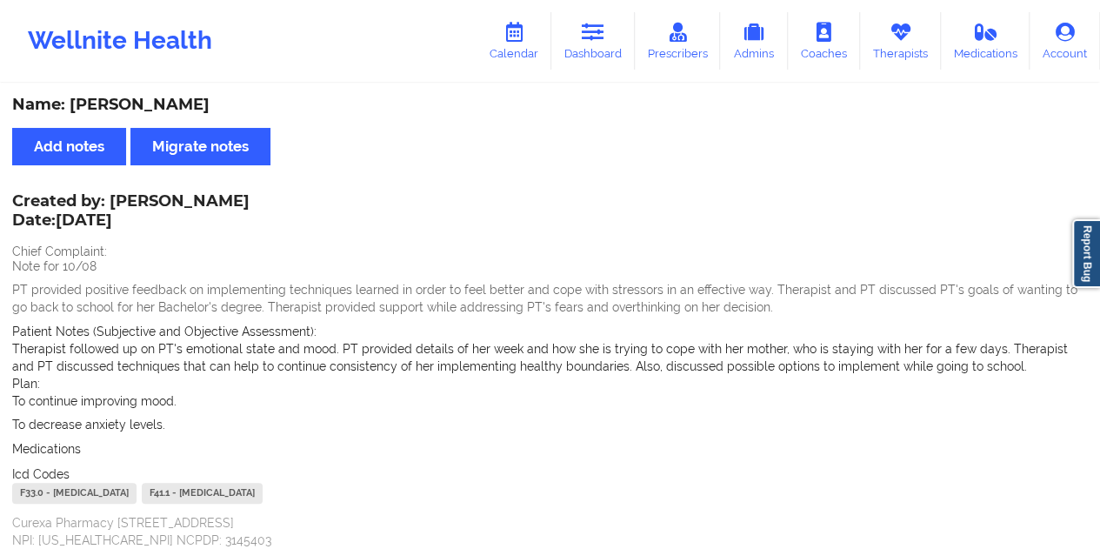
drag, startPoint x: 602, startPoint y: 43, endPoint x: 599, endPoint y: 70, distance: 27.1
click at [602, 43] on link "Dashboard" at bounding box center [592, 40] width 83 height 57
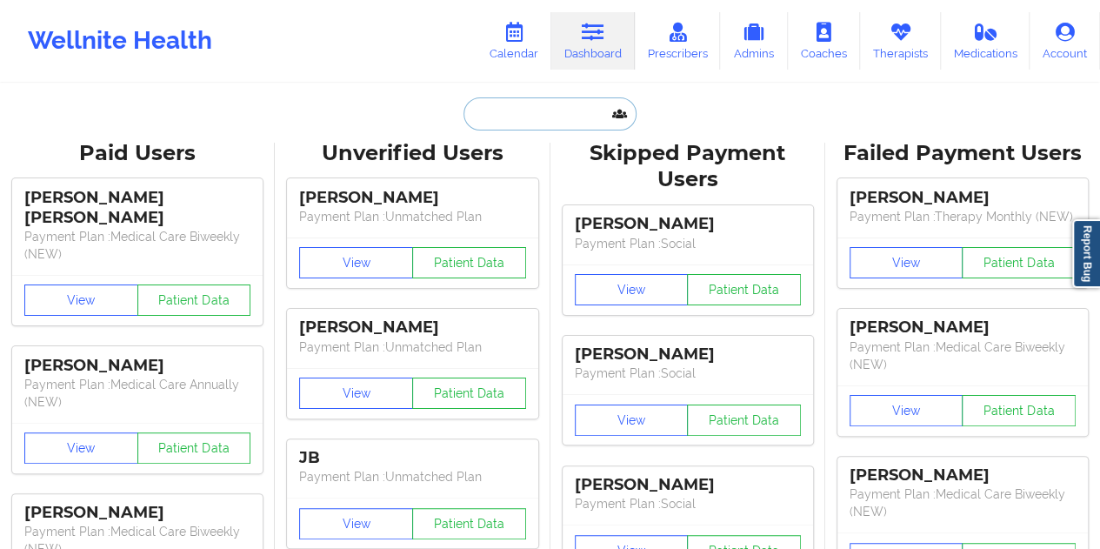
click at [564, 111] on input "text" at bounding box center [549, 113] width 172 height 33
paste input "[EMAIL_ADDRESS][DOMAIN_NAME]"
type input "[EMAIL_ADDRESS][DOMAIN_NAME]"
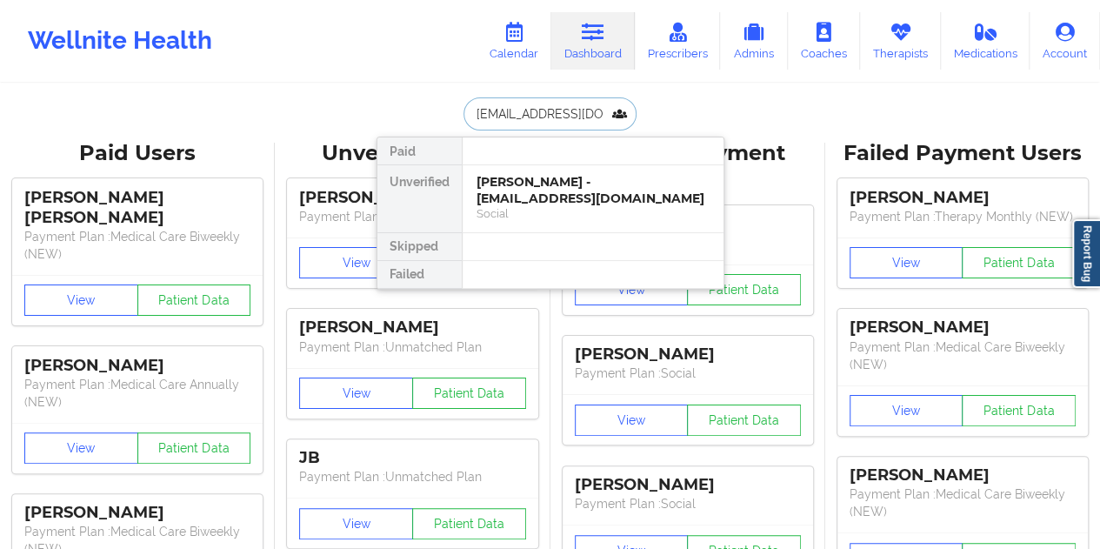
click at [563, 185] on div "[PERSON_NAME] - [EMAIL_ADDRESS][DOMAIN_NAME]" at bounding box center [592, 190] width 233 height 32
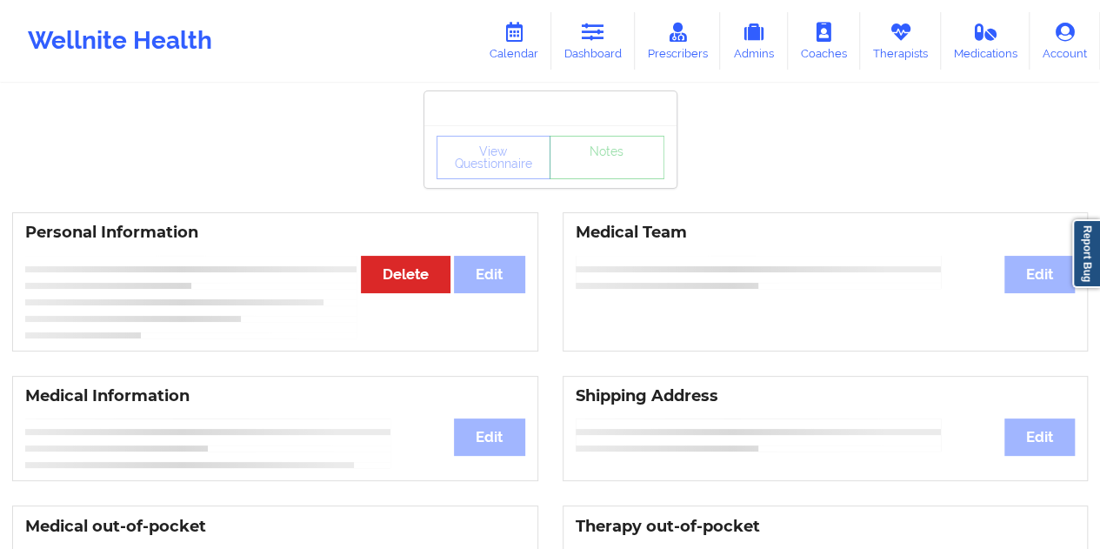
click at [606, 185] on div "View Questionnaire Notes" at bounding box center [550, 156] width 252 height 63
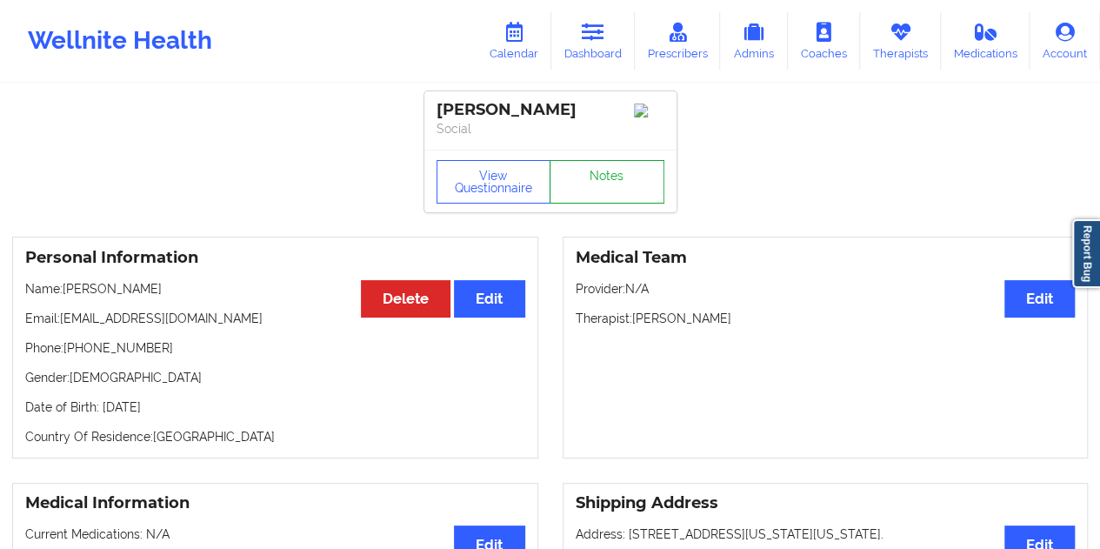
click at [602, 181] on link "Notes" at bounding box center [606, 181] width 115 height 43
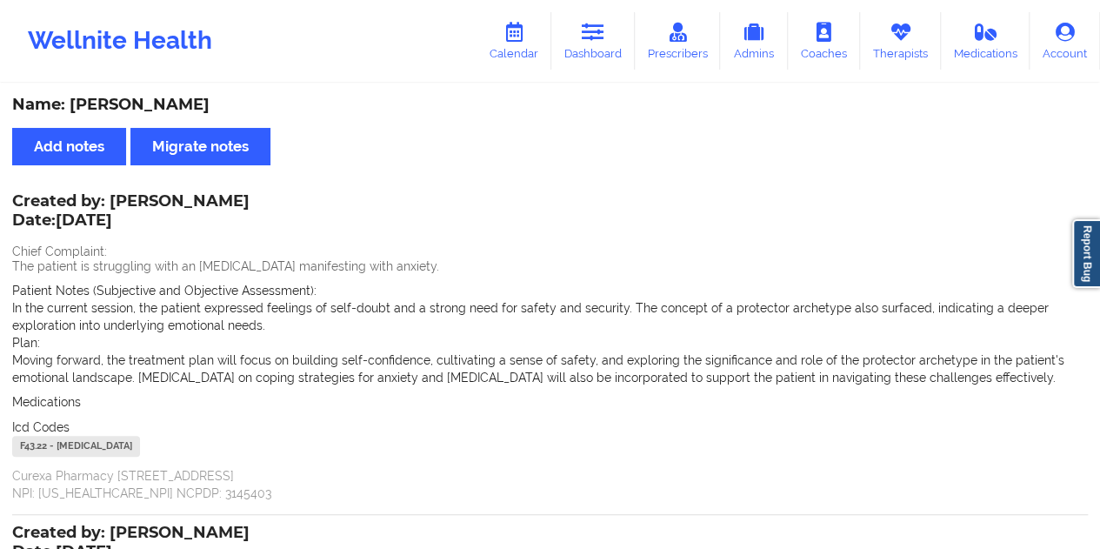
drag, startPoint x: 611, startPoint y: 36, endPoint x: 586, endPoint y: 79, distance: 50.3
click at [609, 37] on link "Dashboard" at bounding box center [592, 40] width 83 height 57
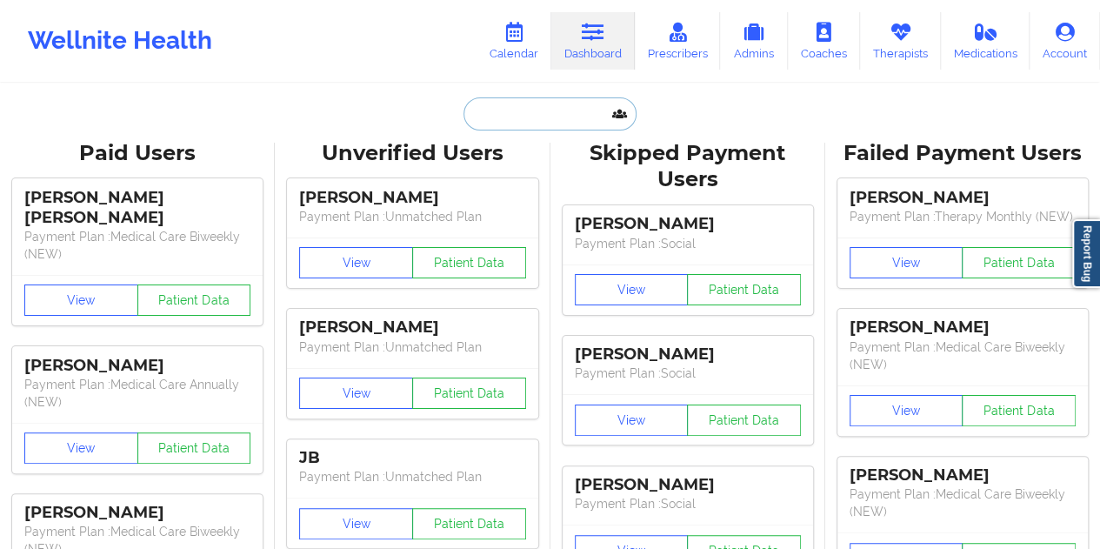
click at [526, 112] on input "text" at bounding box center [549, 113] width 172 height 33
paste input "[EMAIL_ADDRESS][DOMAIN_NAME]"
type input "[EMAIL_ADDRESS][DOMAIN_NAME]"
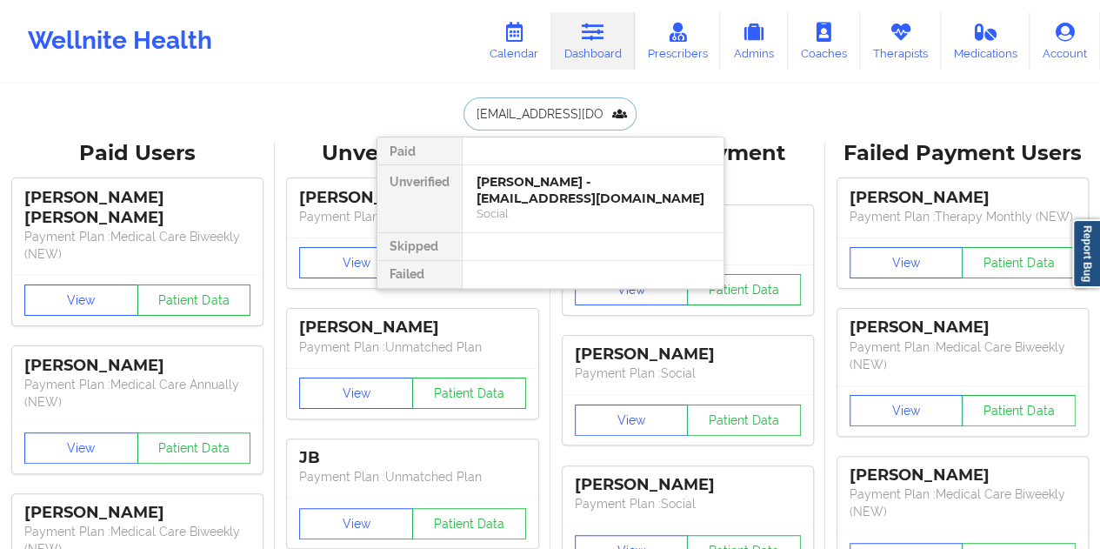
scroll to position [0, 40]
click at [543, 191] on div "[PERSON_NAME] - [EMAIL_ADDRESS][DOMAIN_NAME]" at bounding box center [592, 190] width 233 height 32
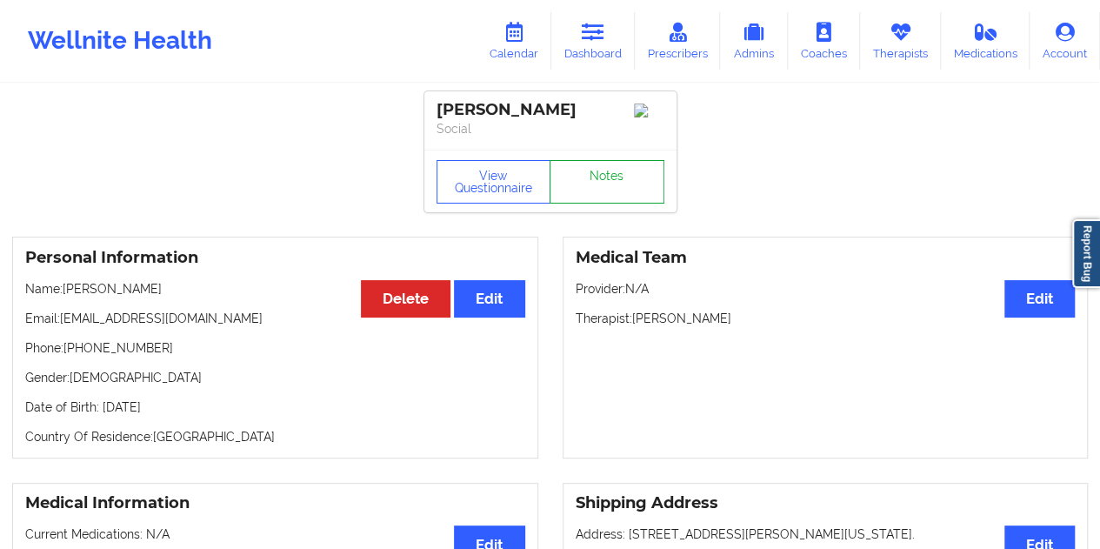
click at [610, 198] on link "Notes" at bounding box center [606, 181] width 115 height 43
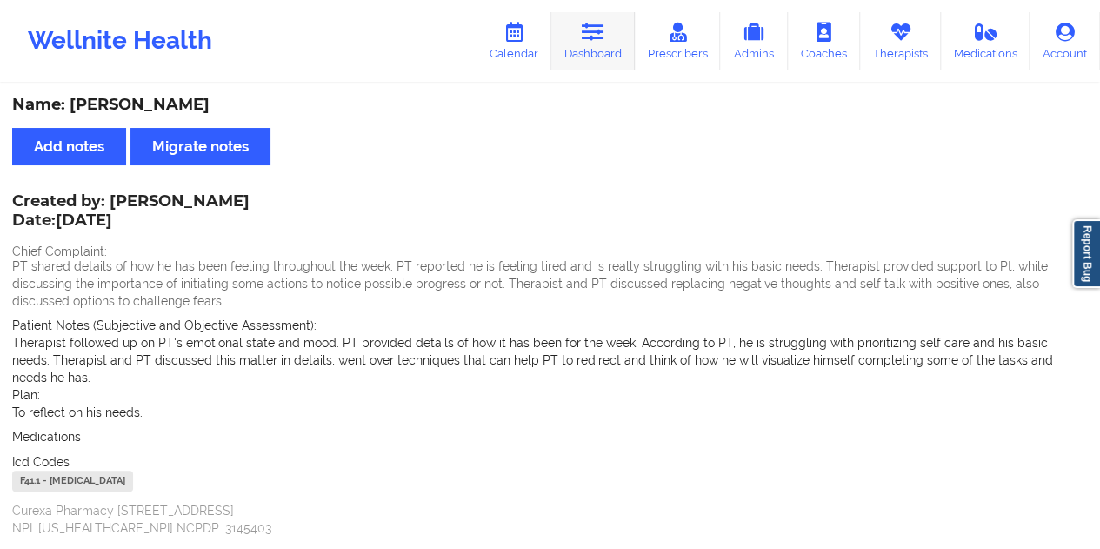
click at [580, 40] on link "Dashboard" at bounding box center [592, 40] width 83 height 57
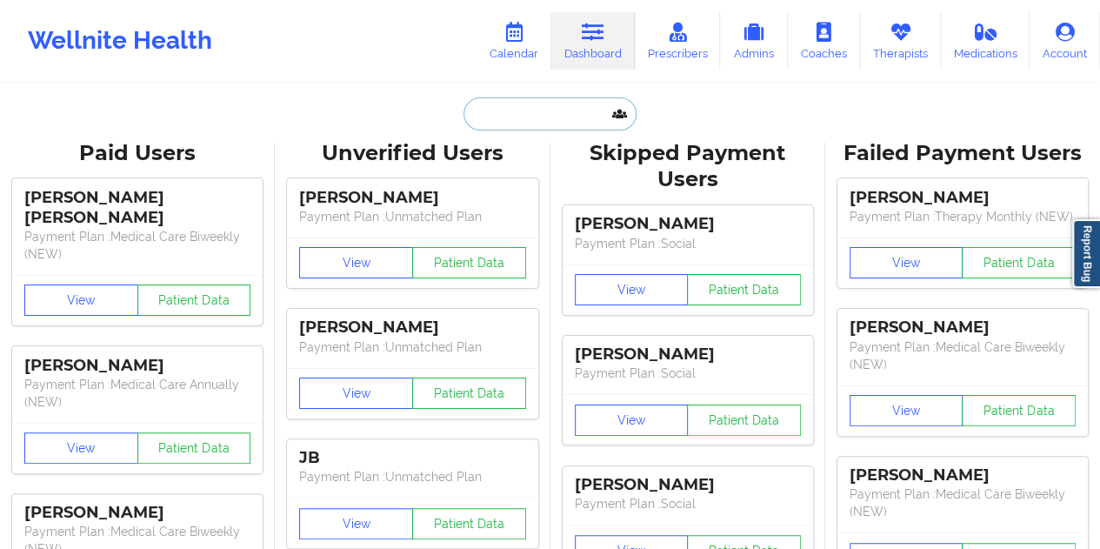
click at [487, 126] on input "text" at bounding box center [549, 113] width 172 height 33
paste input "[EMAIL_ADDRESS][DOMAIN_NAME]"
type input "[EMAIL_ADDRESS][DOMAIN_NAME]"
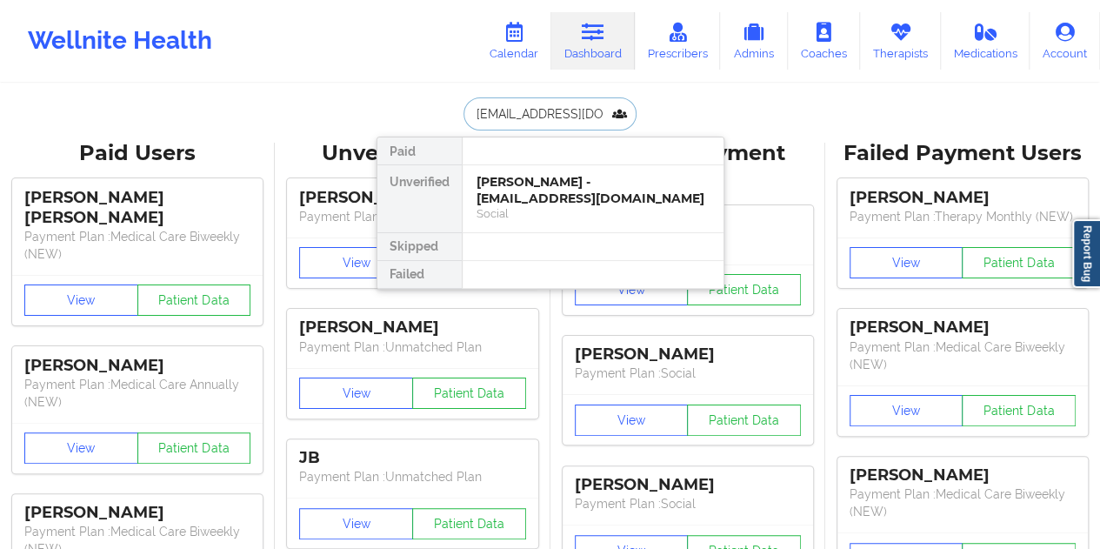
scroll to position [0, 3]
click at [572, 197] on div "[PERSON_NAME] - [EMAIL_ADDRESS][DOMAIN_NAME]" at bounding box center [592, 190] width 233 height 32
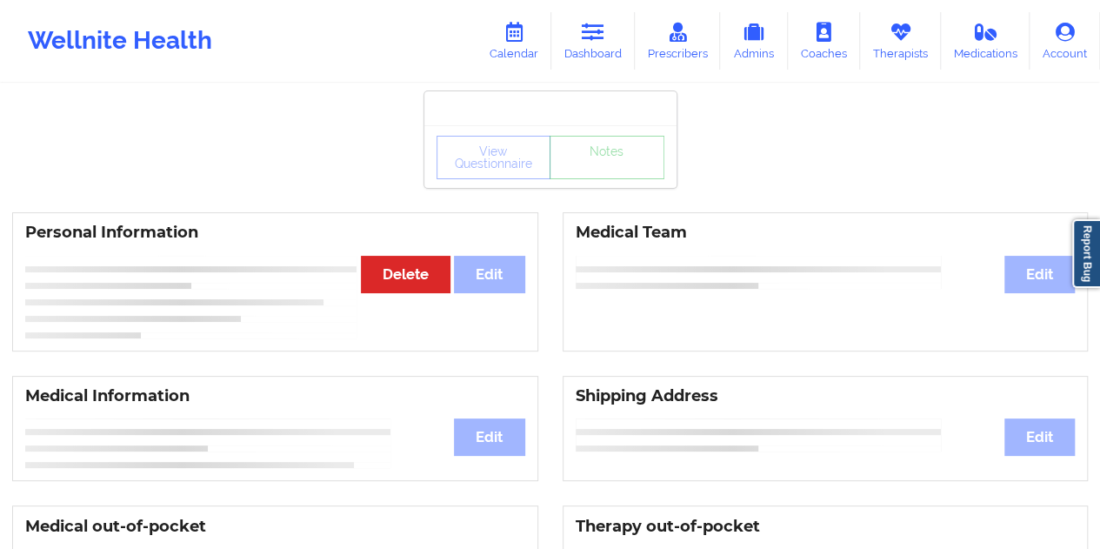
click at [607, 180] on div "View Questionnaire Notes" at bounding box center [550, 156] width 252 height 63
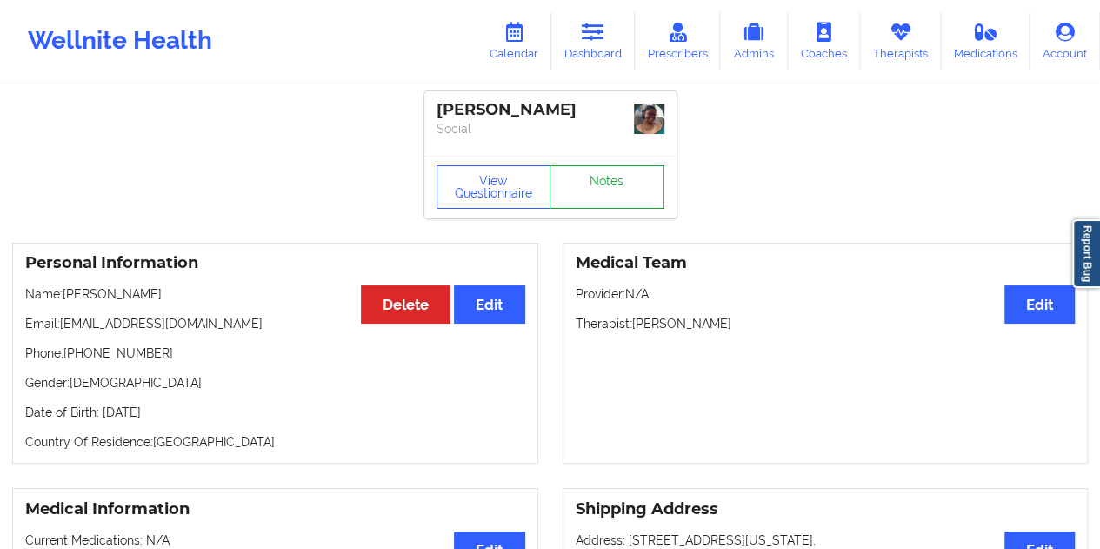
click at [605, 177] on link "Notes" at bounding box center [606, 186] width 115 height 43
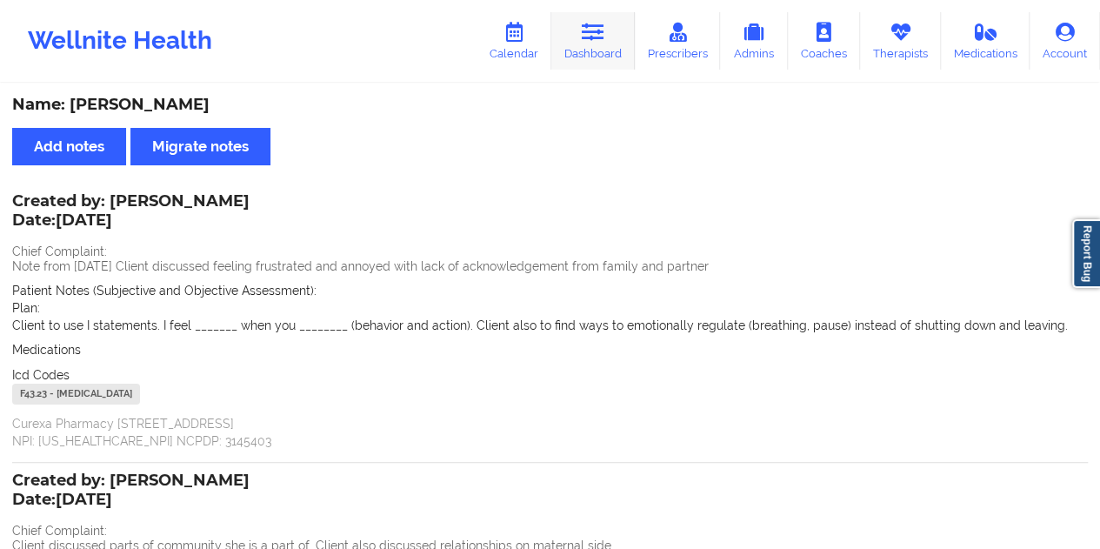
click at [603, 52] on link "Dashboard" at bounding box center [592, 40] width 83 height 57
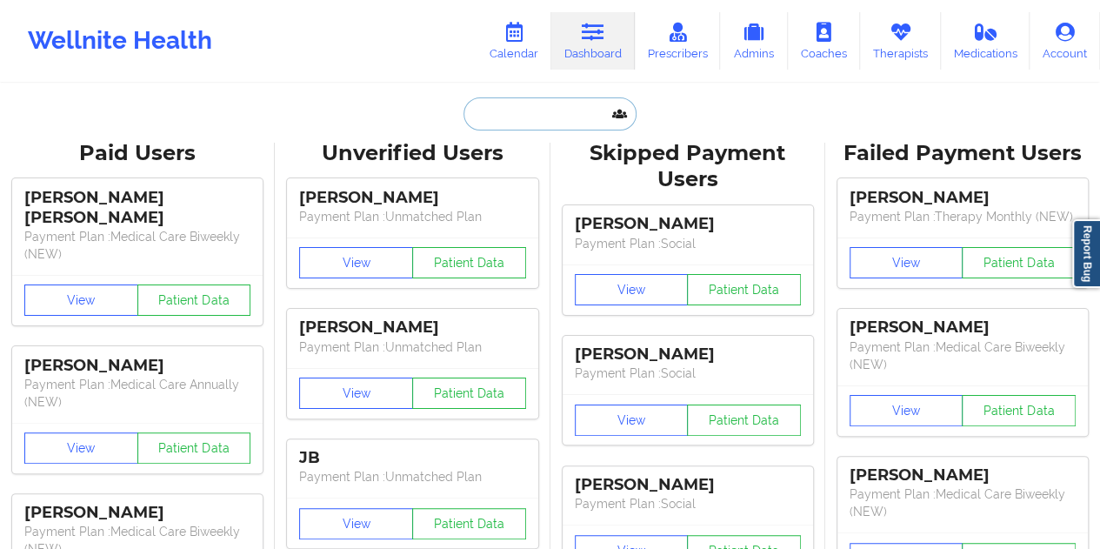
click at [547, 119] on input "text" at bounding box center [549, 113] width 172 height 33
paste input "[PERSON_NAME][EMAIL_ADDRESS][DOMAIN_NAME]"
type input "[PERSON_NAME][EMAIL_ADDRESS][DOMAIN_NAME]"
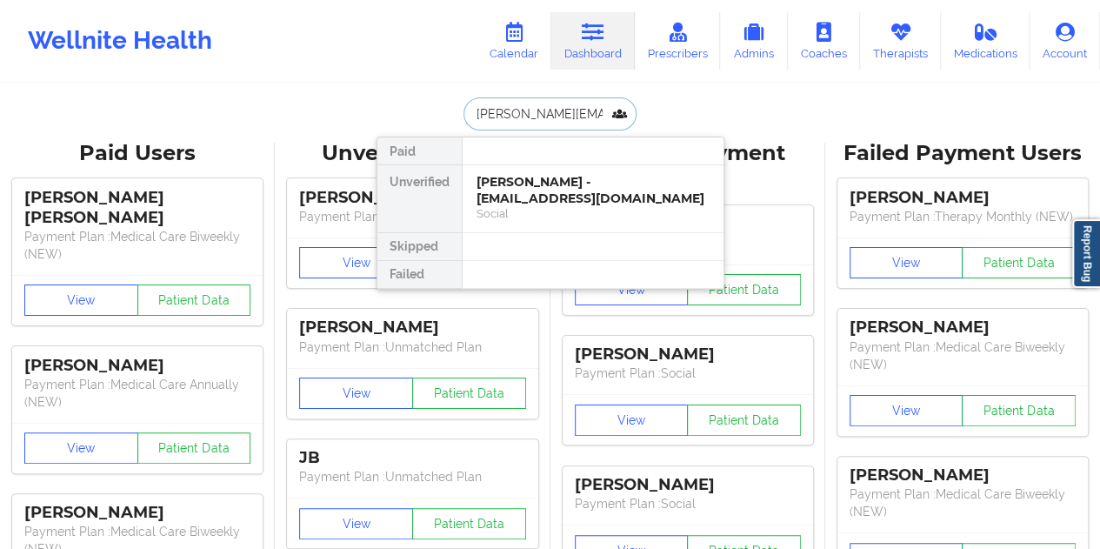
scroll to position [0, 9]
click at [572, 199] on div "[PERSON_NAME] - [PERSON_NAME][EMAIL_ADDRESS][DOMAIN_NAME]" at bounding box center [592, 190] width 233 height 32
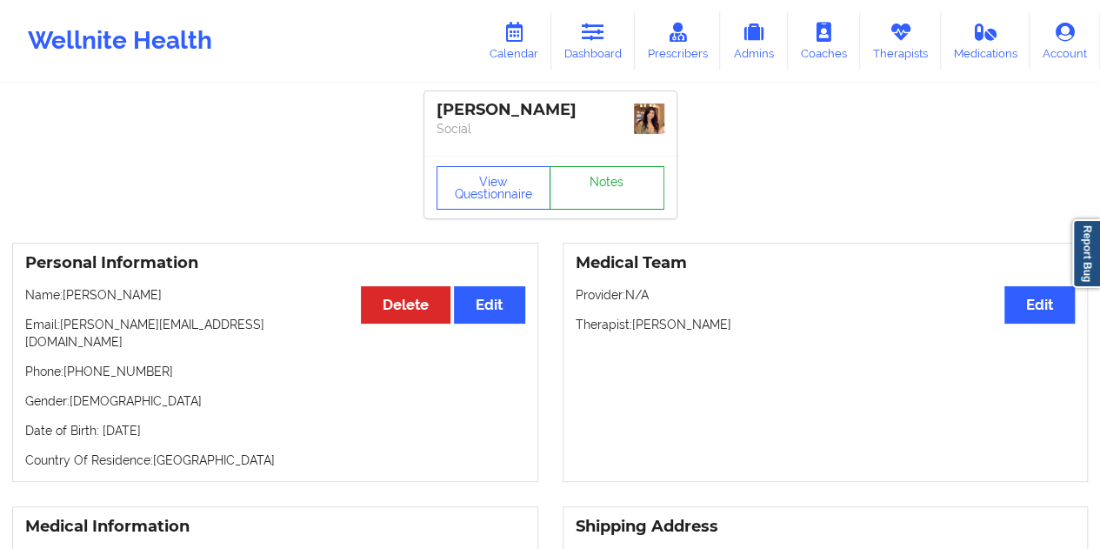
click at [609, 199] on link "Notes" at bounding box center [606, 187] width 115 height 43
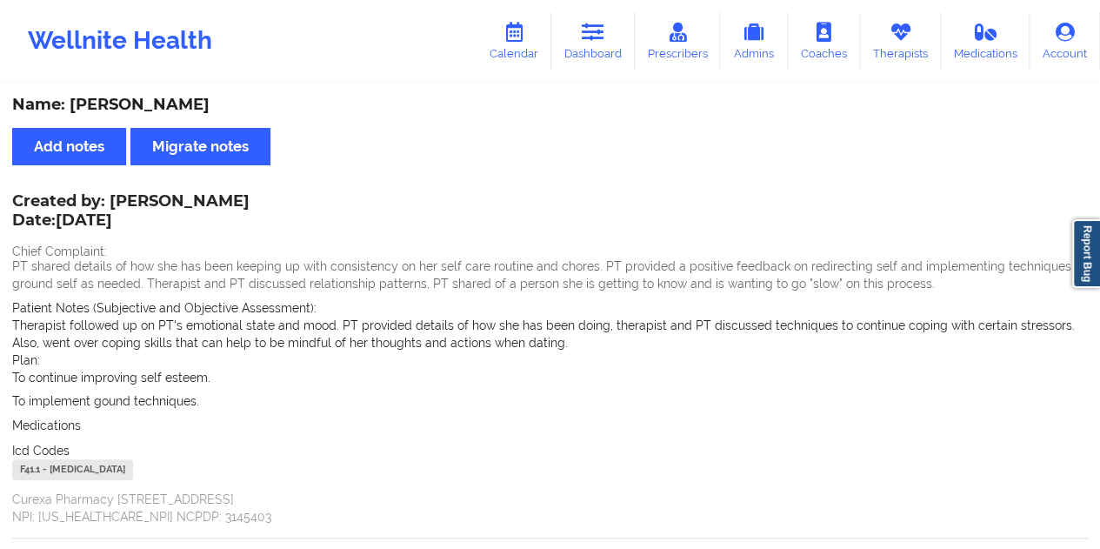
click at [156, 107] on div "Name: [PERSON_NAME]" at bounding box center [549, 105] width 1075 height 20
click at [158, 105] on div "Name: [PERSON_NAME]" at bounding box center [549, 105] width 1075 height 20
click at [158, 97] on div "Name: [PERSON_NAME]" at bounding box center [549, 105] width 1075 height 20
copy div "[PERSON_NAME]"
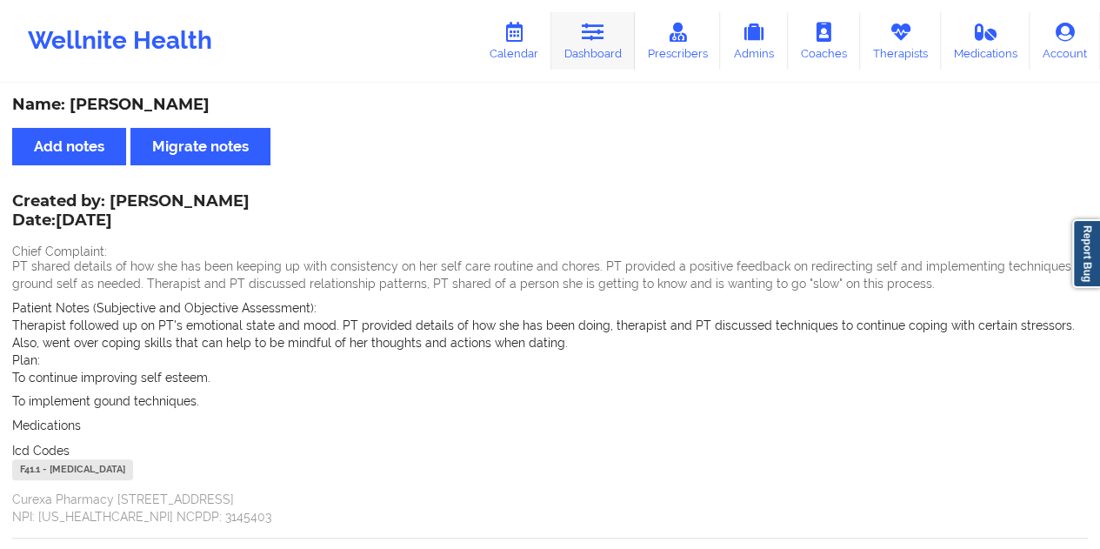
click at [589, 36] on icon at bounding box center [593, 32] width 23 height 19
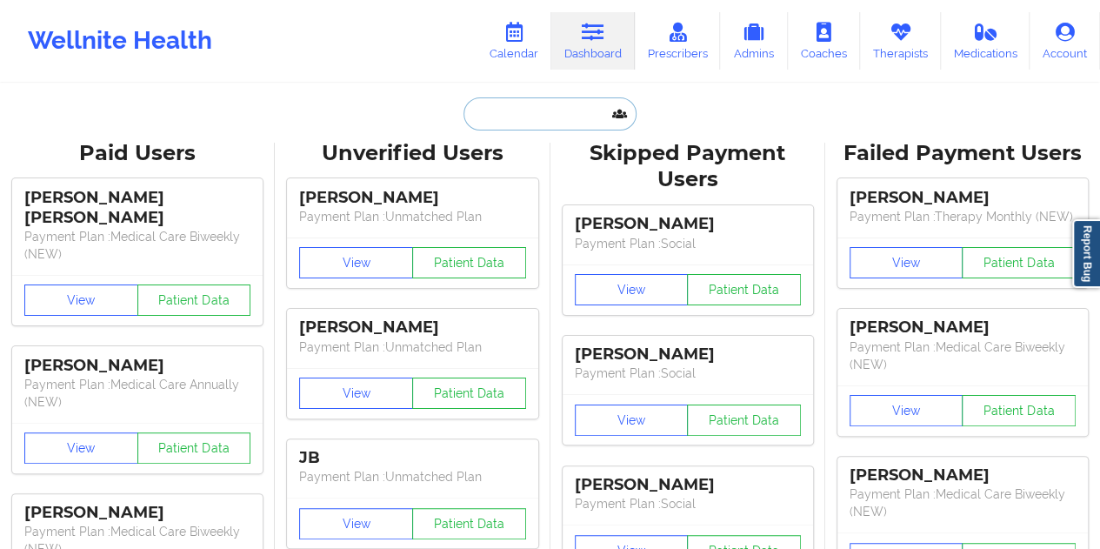
click at [541, 124] on input "text" at bounding box center [549, 113] width 172 height 33
paste input "[EMAIL_ADDRESS][DOMAIN_NAME]"
type input "[EMAIL_ADDRESS][DOMAIN_NAME]"
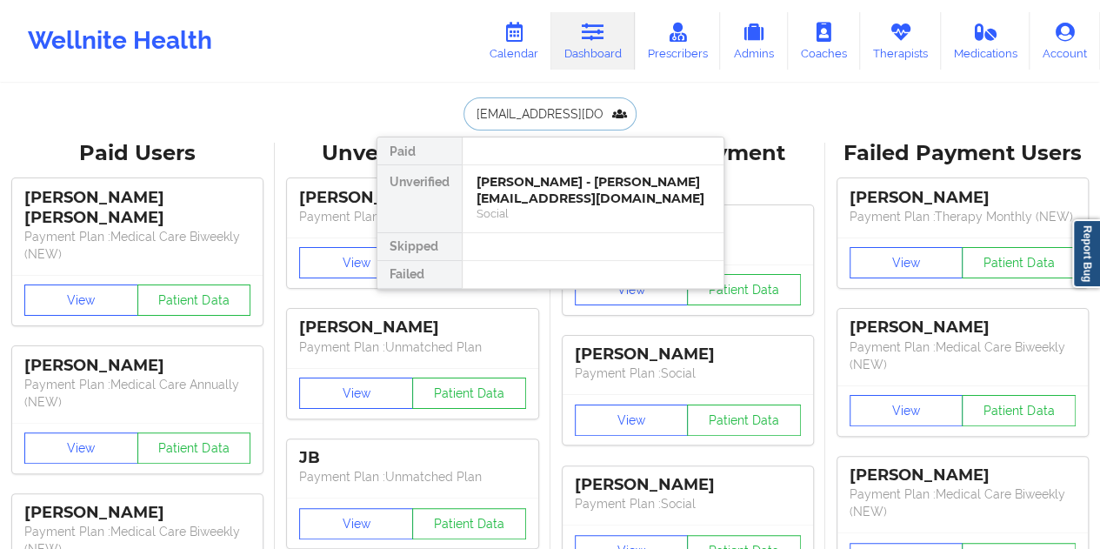
scroll to position [0, 5]
click at [566, 195] on div "Dyleyia Abram - [EMAIL_ADDRESS][DOMAIN_NAME]" at bounding box center [592, 190] width 233 height 32
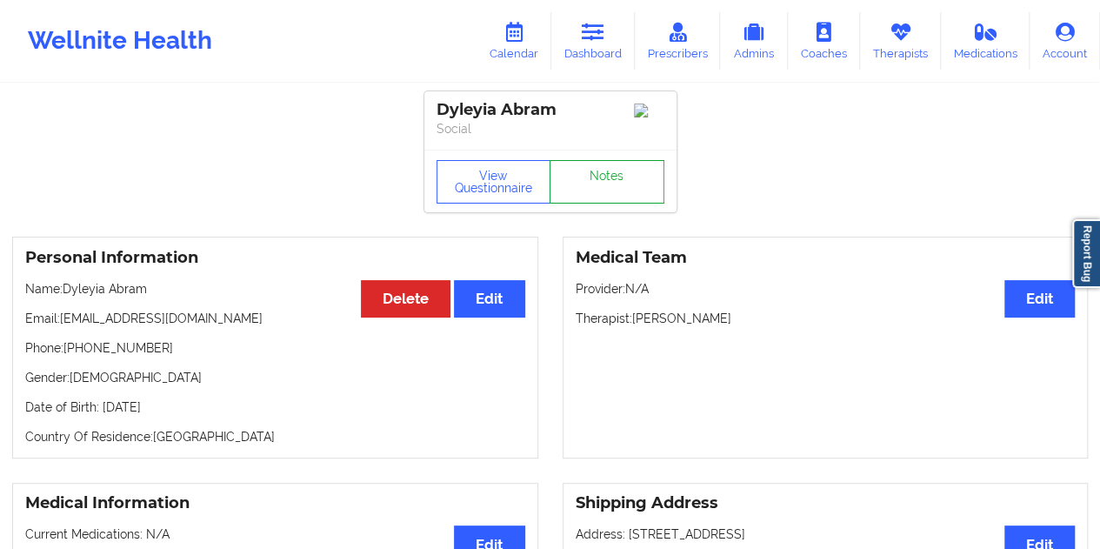
click at [607, 177] on link "Notes" at bounding box center [606, 181] width 115 height 43
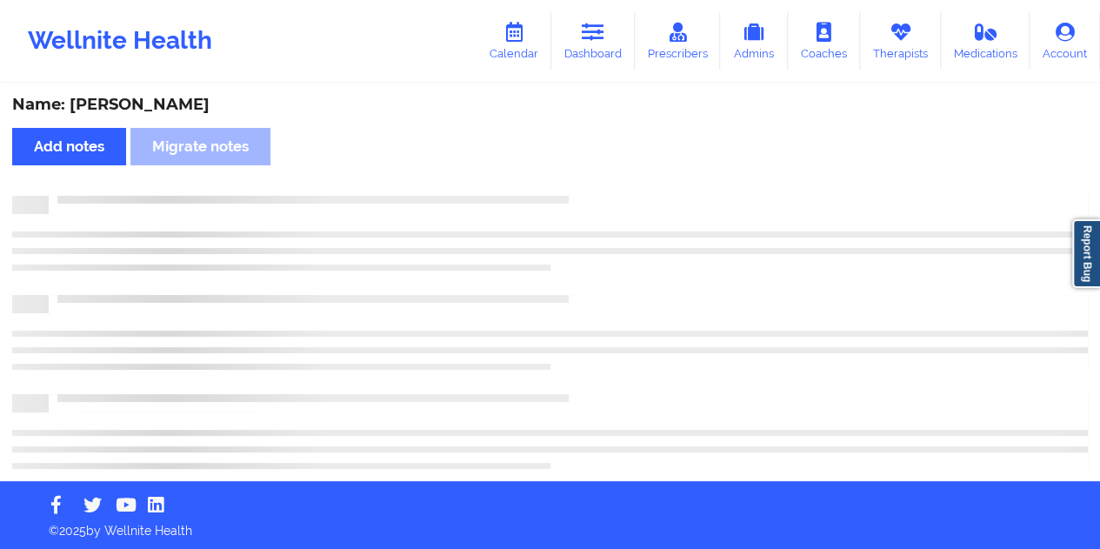
click at [163, 106] on div "Name: [PERSON_NAME]" at bounding box center [549, 105] width 1075 height 20
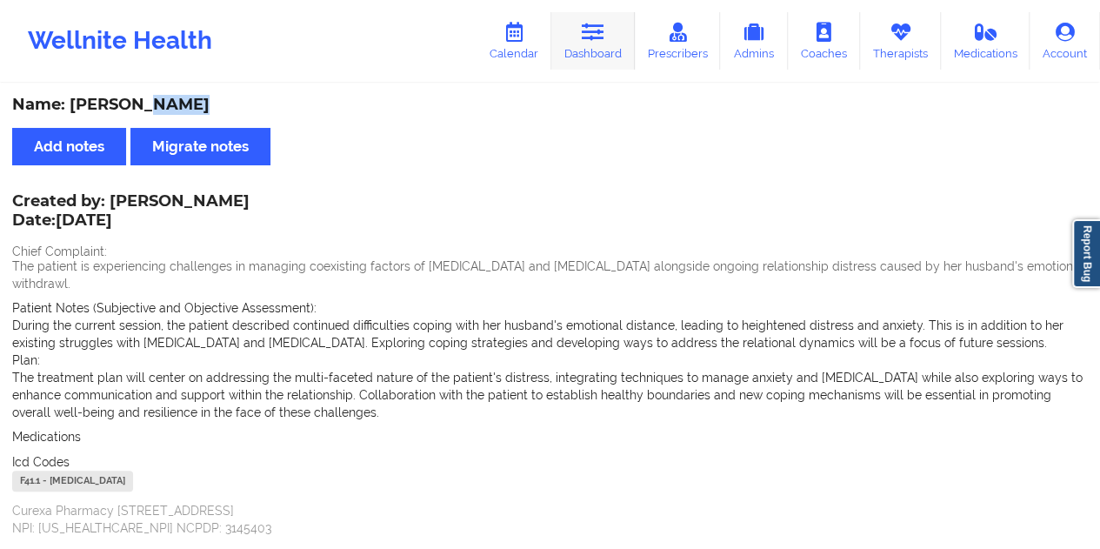
click at [608, 32] on link "Dashboard" at bounding box center [592, 40] width 83 height 57
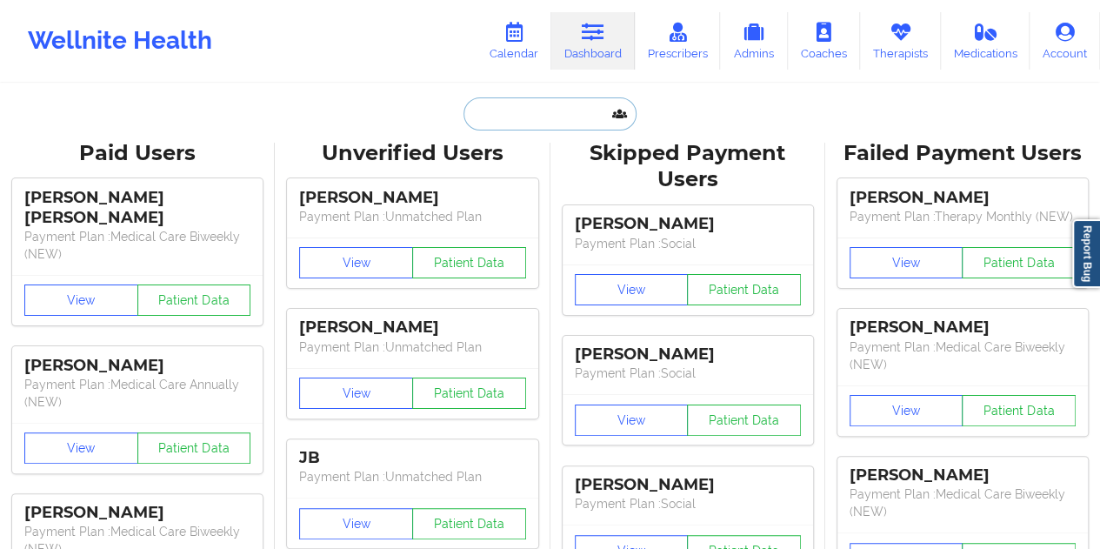
click at [519, 110] on input "text" at bounding box center [549, 113] width 172 height 33
paste input "[EMAIL_ADDRESS][DOMAIN_NAME]"
type input "[EMAIL_ADDRESS][DOMAIN_NAME]"
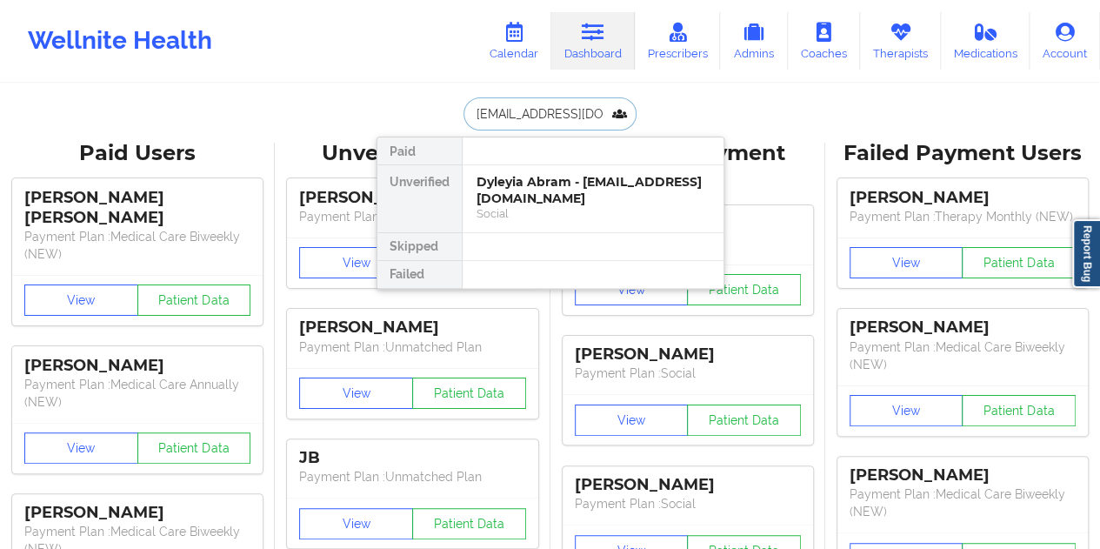
scroll to position [0, 43]
click at [577, 193] on div "[PERSON_NAME] - [EMAIL_ADDRESS][DOMAIN_NAME]" at bounding box center [592, 190] width 233 height 32
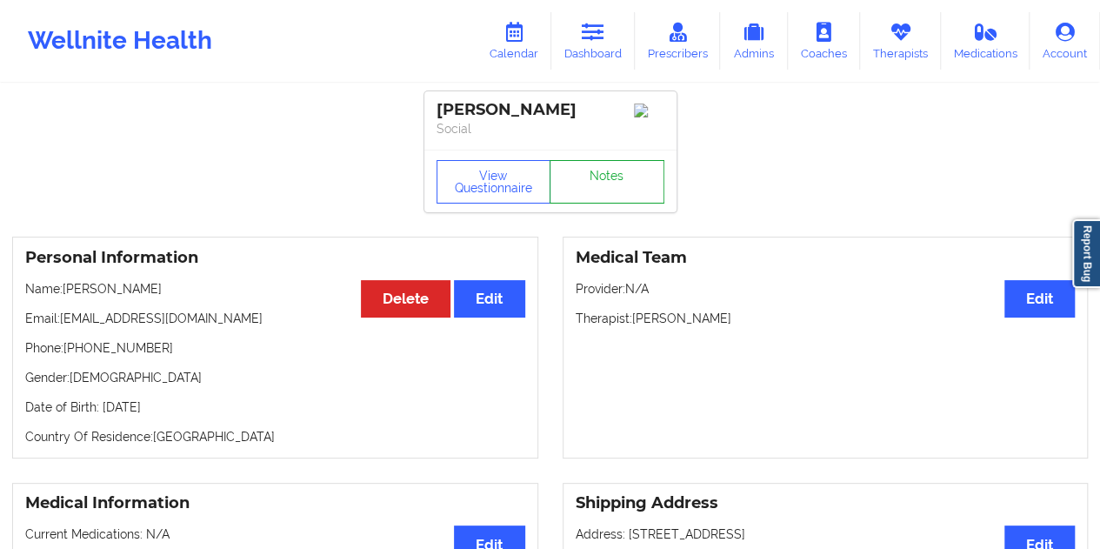
click at [600, 187] on link "Notes" at bounding box center [606, 181] width 115 height 43
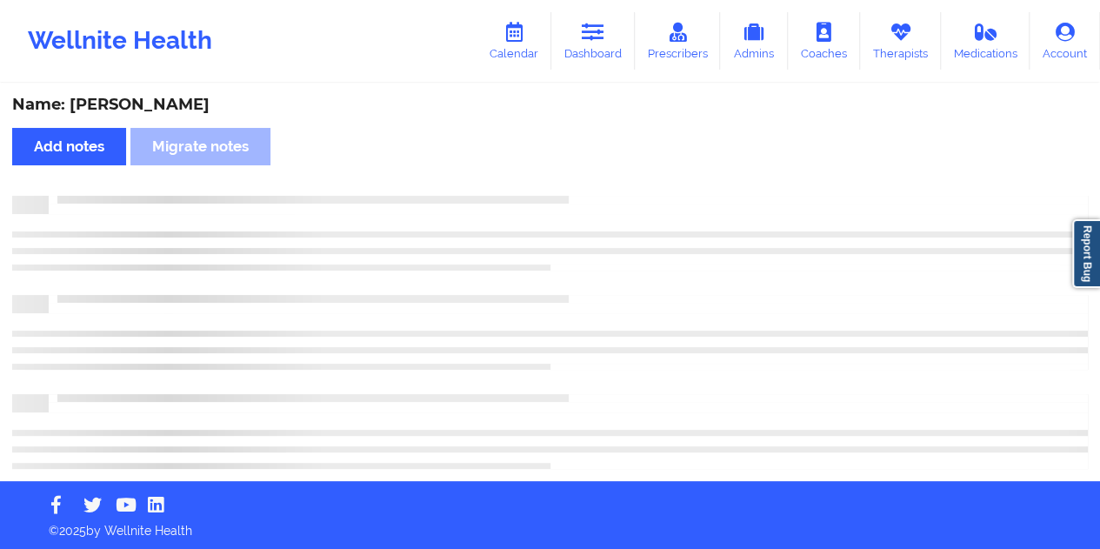
click at [160, 89] on div "Name: [PERSON_NAME] Add notes Migrate notes" at bounding box center [550, 283] width 1100 height 396
click at [161, 100] on div "Name: [PERSON_NAME]" at bounding box center [549, 105] width 1075 height 20
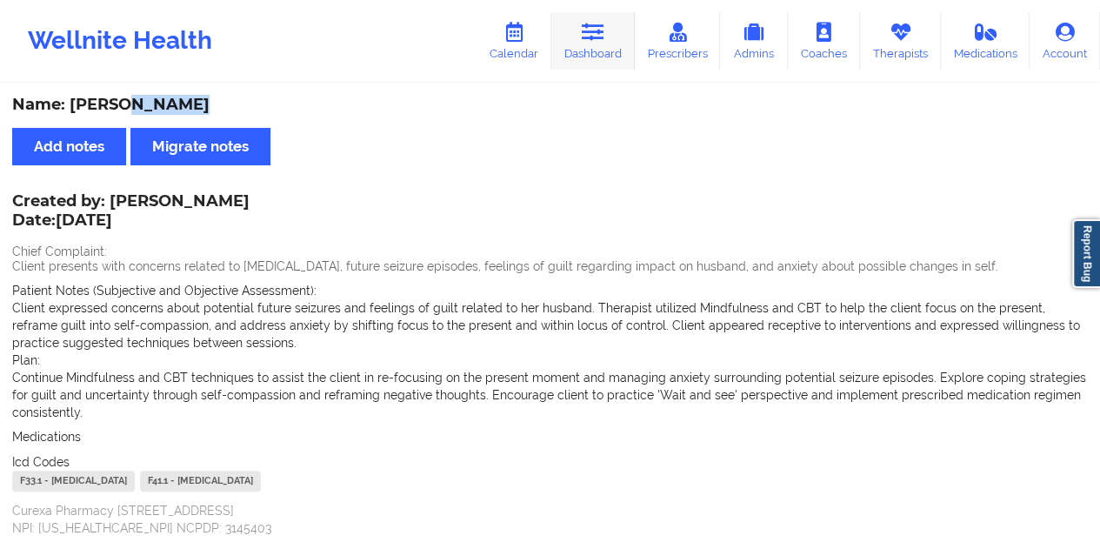
click at [593, 39] on icon at bounding box center [593, 32] width 23 height 19
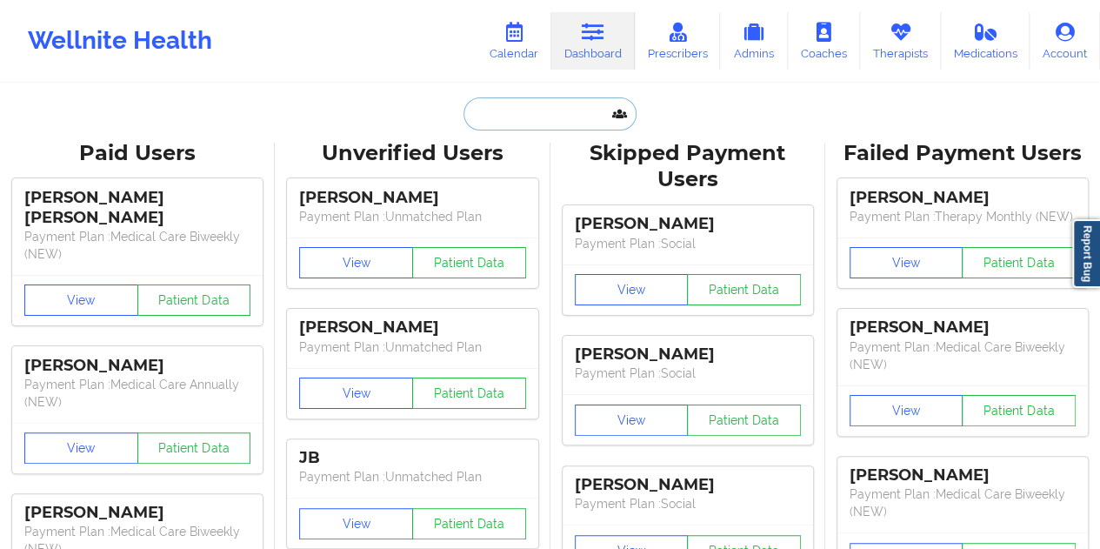
click at [497, 119] on input "text" at bounding box center [549, 113] width 172 height 33
paste input "[EMAIL_ADDRESS][DOMAIN_NAME]"
type input "[EMAIL_ADDRESS][DOMAIN_NAME]"
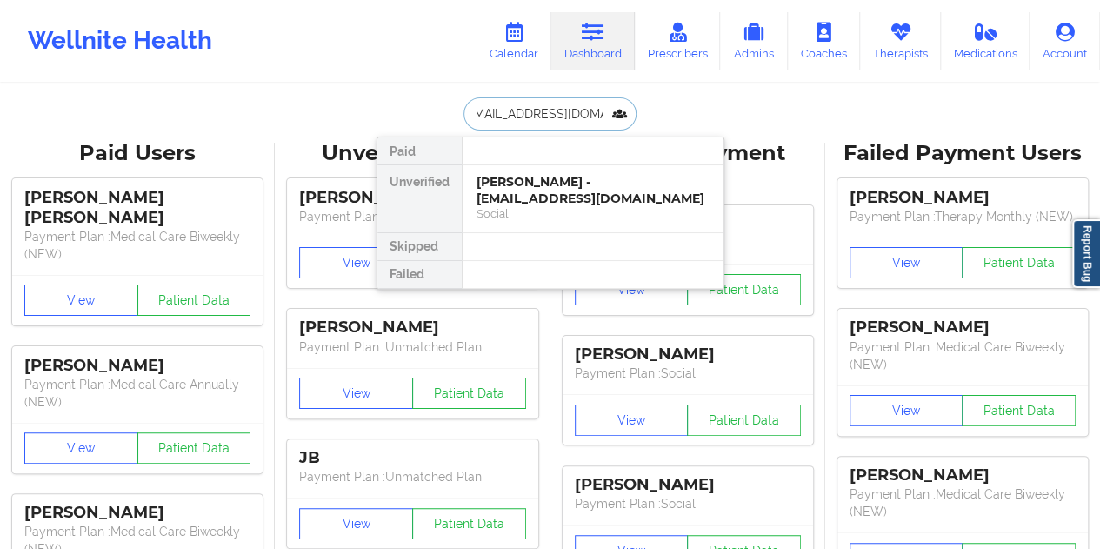
click at [589, 199] on div "[PERSON_NAME] - [EMAIL_ADDRESS][DOMAIN_NAME]" at bounding box center [592, 190] width 233 height 32
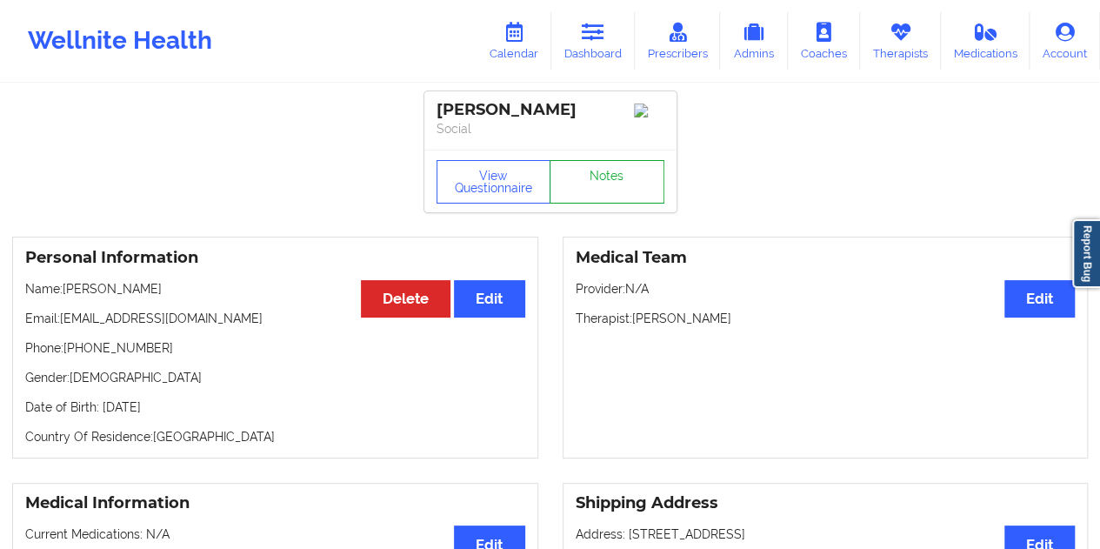
click at [623, 185] on link "Notes" at bounding box center [606, 181] width 115 height 43
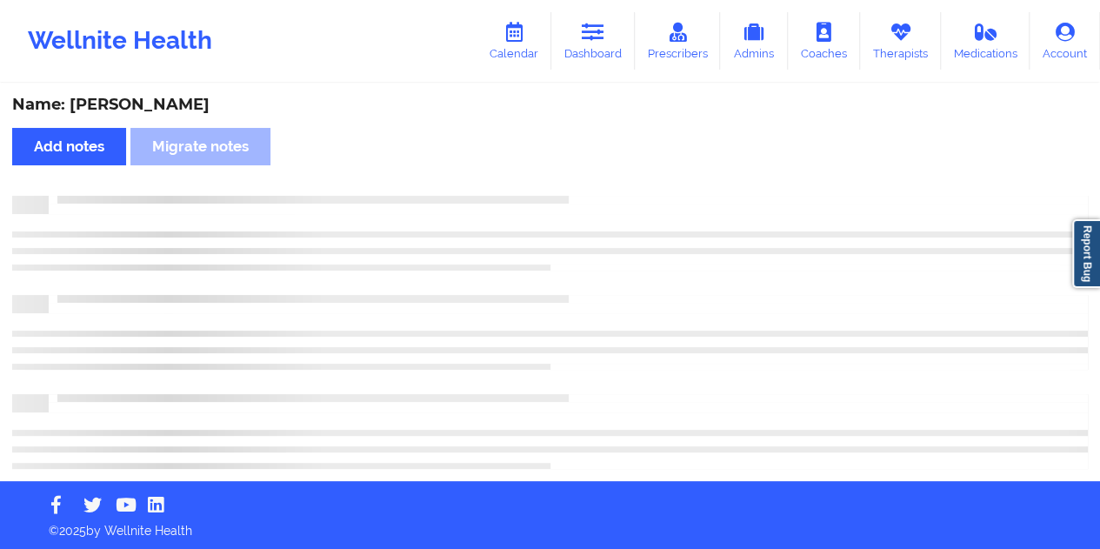
click at [190, 110] on div "Name: [PERSON_NAME]" at bounding box center [549, 105] width 1075 height 20
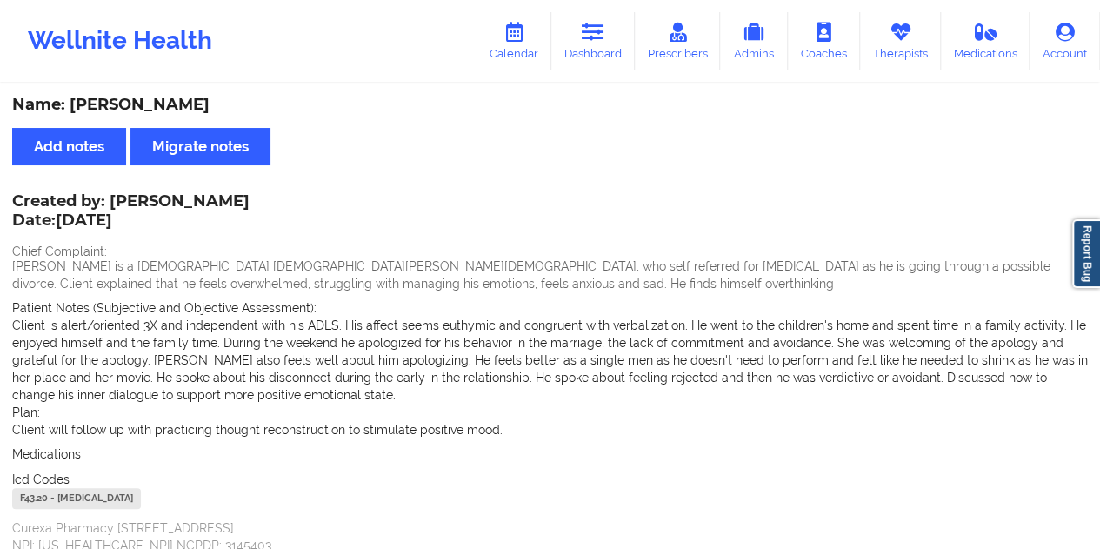
drag, startPoint x: 591, startPoint y: 50, endPoint x: 579, endPoint y: 76, distance: 28.8
click at [591, 50] on link "Dashboard" at bounding box center [592, 40] width 83 height 57
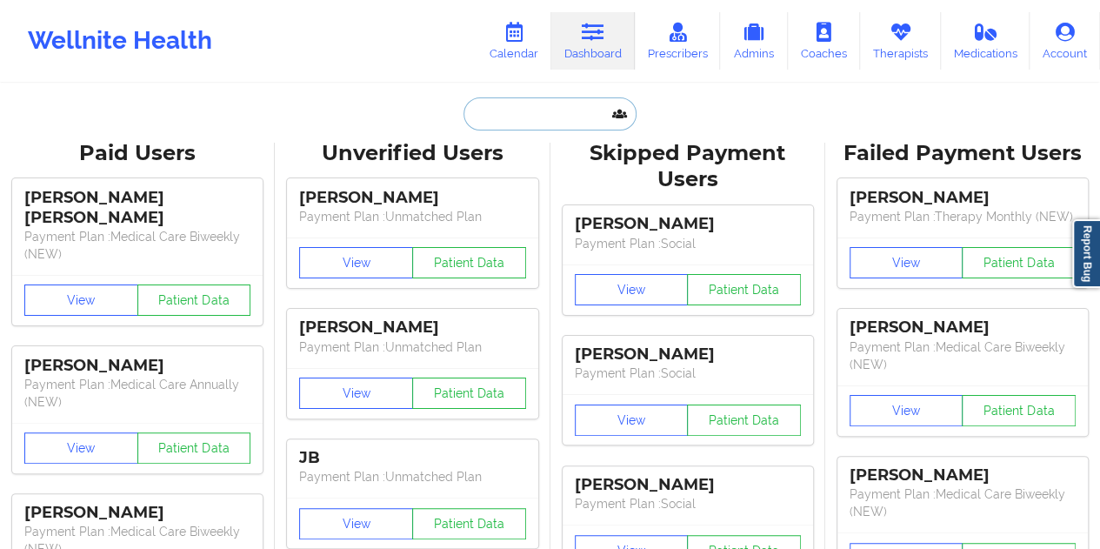
click at [523, 102] on input "text" at bounding box center [549, 113] width 172 height 33
paste input "[EMAIL_ADDRESS][DOMAIN_NAME]"
type input "[EMAIL_ADDRESS][DOMAIN_NAME]"
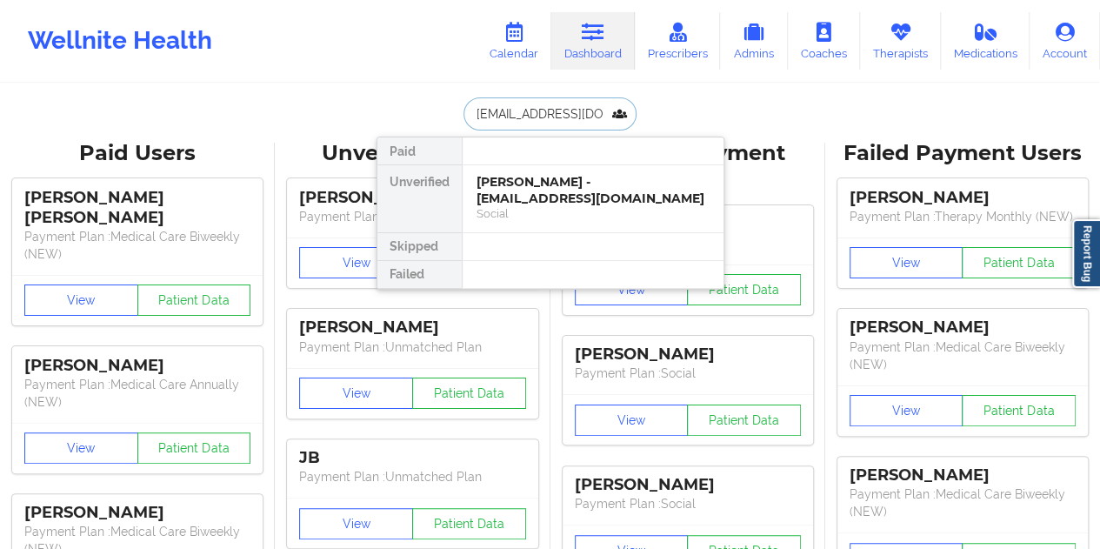
scroll to position [0, 18]
click at [605, 191] on div "[PERSON_NAME] - [EMAIL_ADDRESS][DOMAIN_NAME]" at bounding box center [592, 190] width 233 height 32
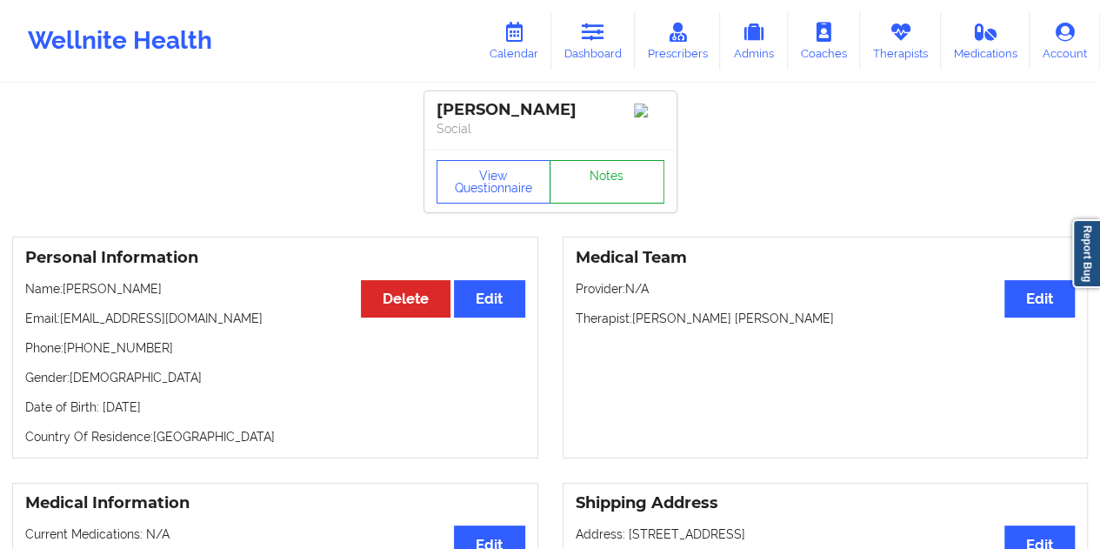
click at [603, 181] on link "Notes" at bounding box center [606, 181] width 115 height 43
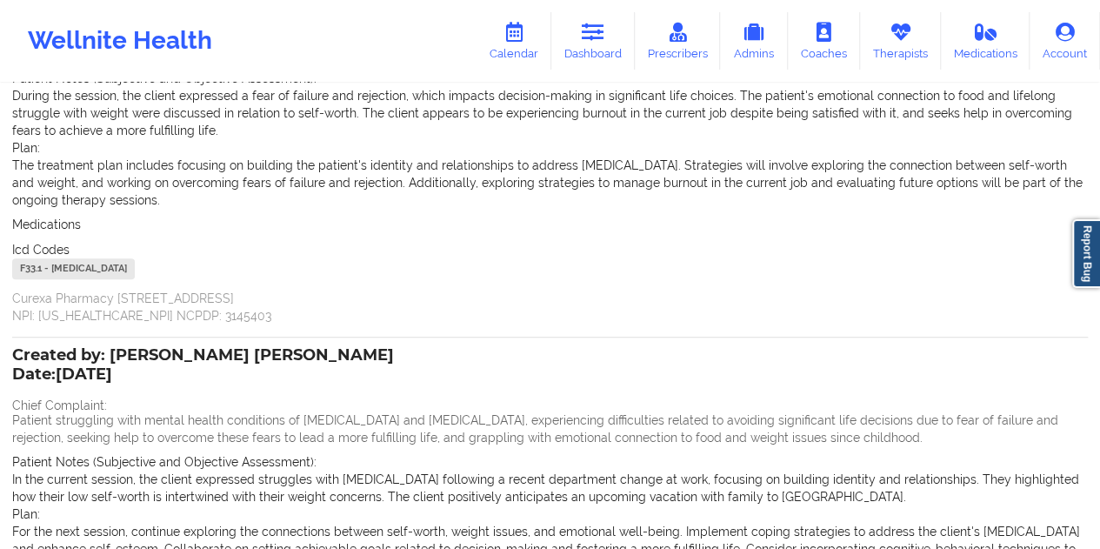
scroll to position [348, 0]
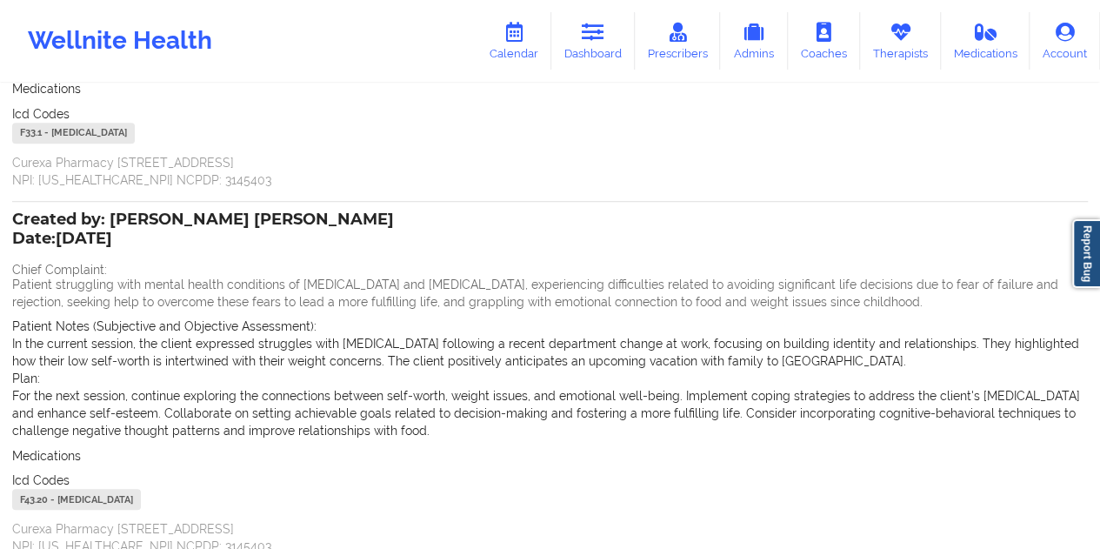
click at [613, 47] on link "Dashboard" at bounding box center [592, 40] width 83 height 57
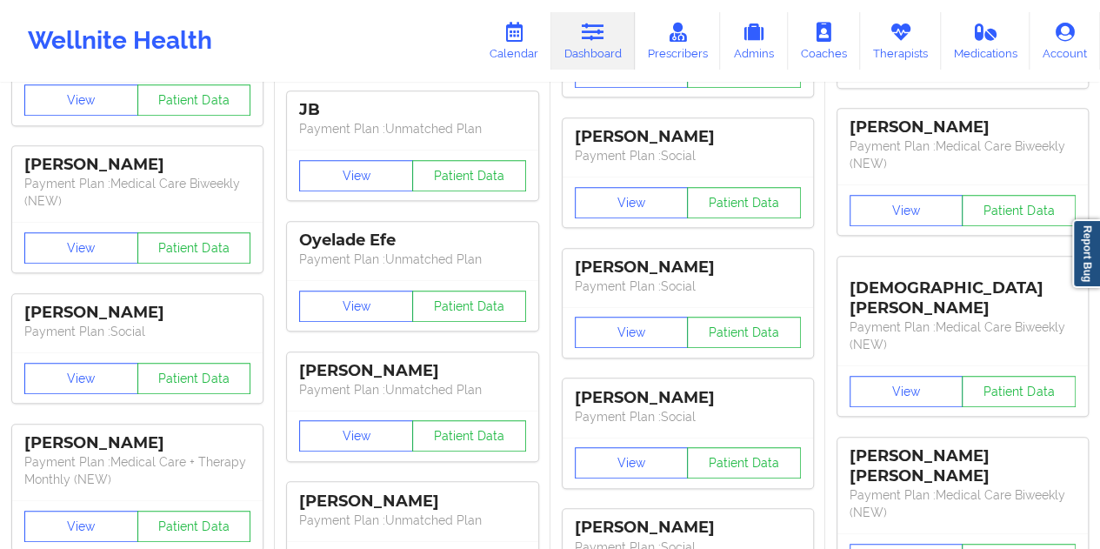
click at [518, 122] on p "Payment Plan : Unmatched Plan" at bounding box center [412, 128] width 226 height 17
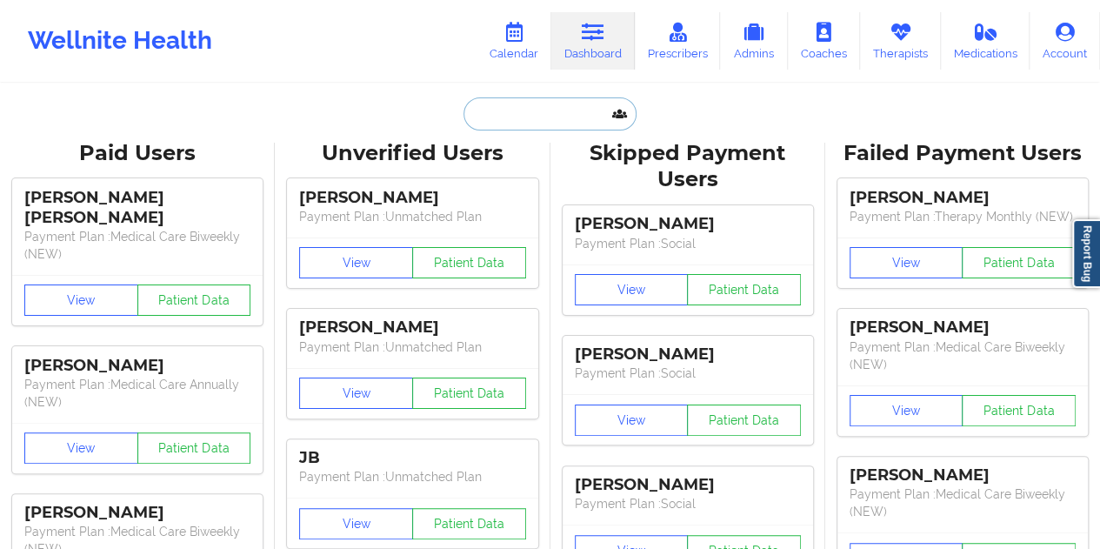
click at [506, 105] on input "text" at bounding box center [549, 113] width 172 height 33
paste input "[PERSON_NAME][EMAIL_ADDRESS][PERSON_NAME][DOMAIN_NAME]"
type input "[PERSON_NAME][EMAIL_ADDRESS][PERSON_NAME][DOMAIN_NAME]"
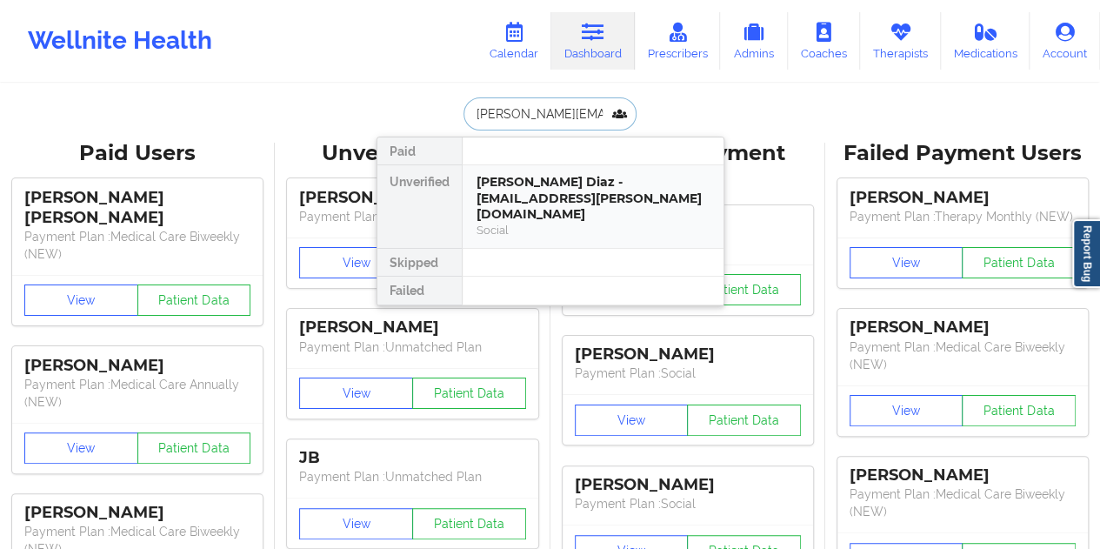
click at [562, 193] on div "[PERSON_NAME] Diaz - [EMAIL_ADDRESS][PERSON_NAME][DOMAIN_NAME]" at bounding box center [592, 198] width 233 height 49
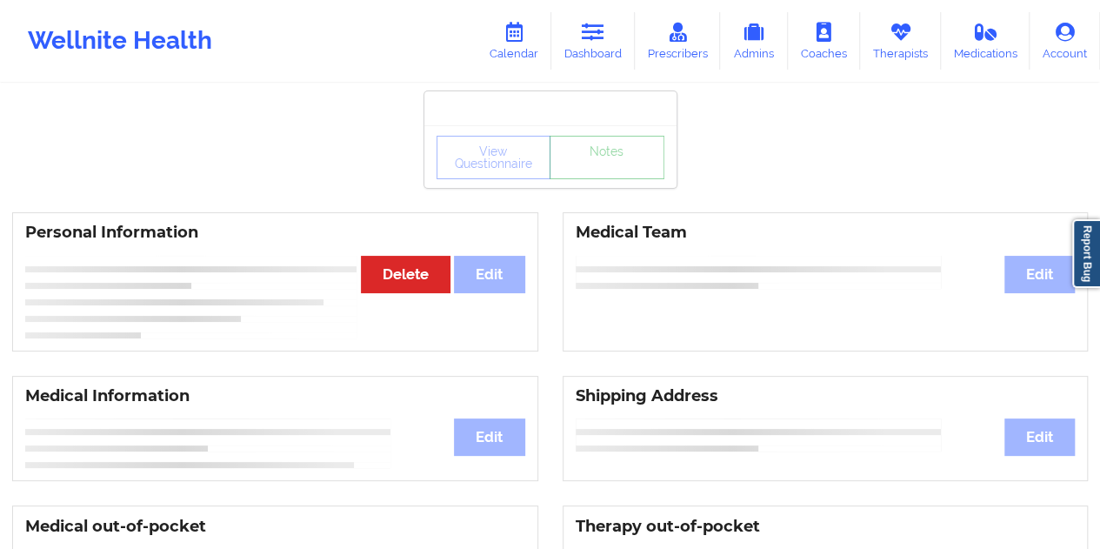
click at [598, 179] on link "Notes" at bounding box center [606, 157] width 115 height 43
